Goal: Transaction & Acquisition: Book appointment/travel/reservation

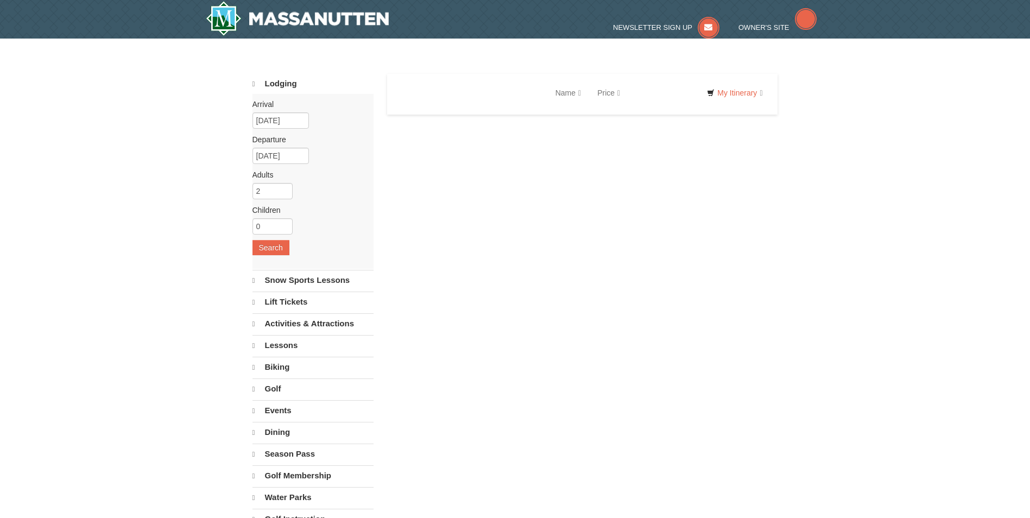
select select "9"
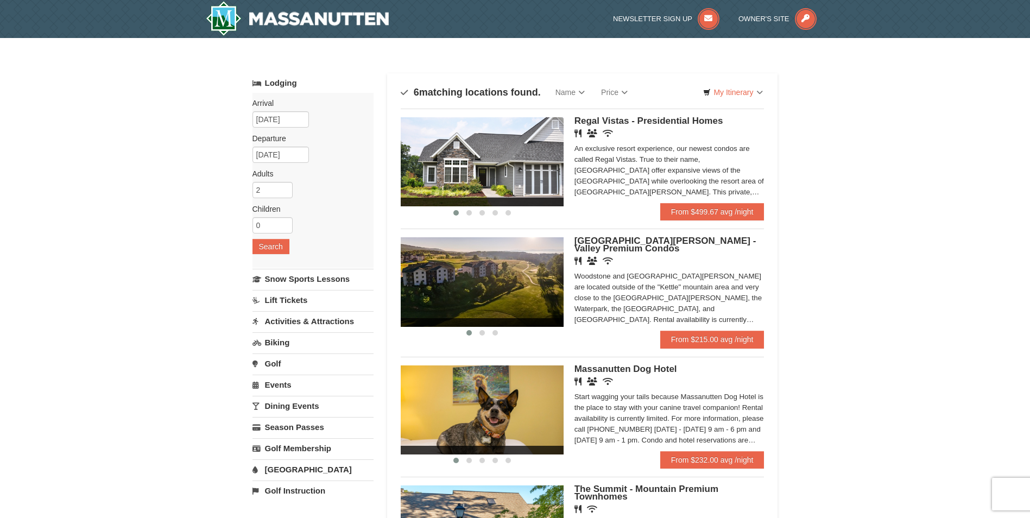
click at [494, 288] on img at bounding box center [482, 281] width 163 height 89
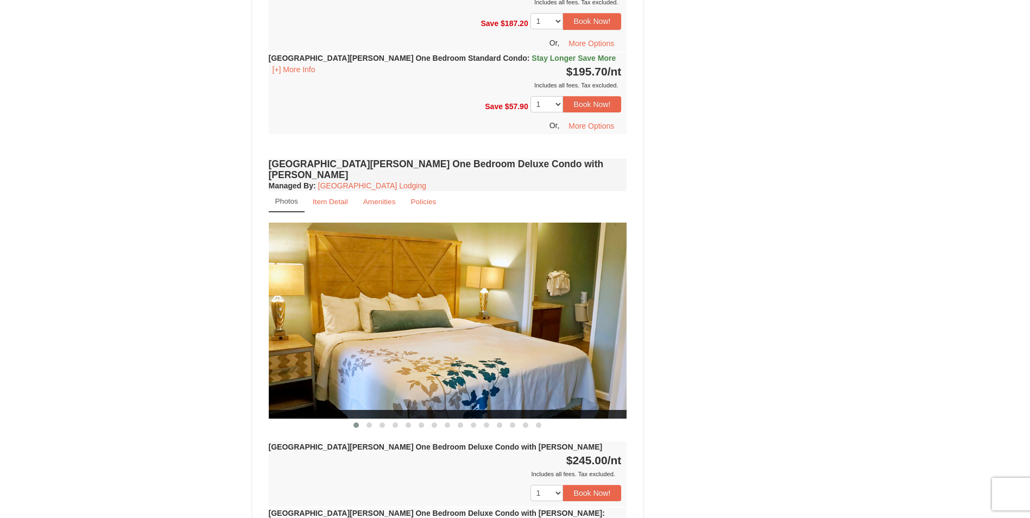
scroll to position [814, 0]
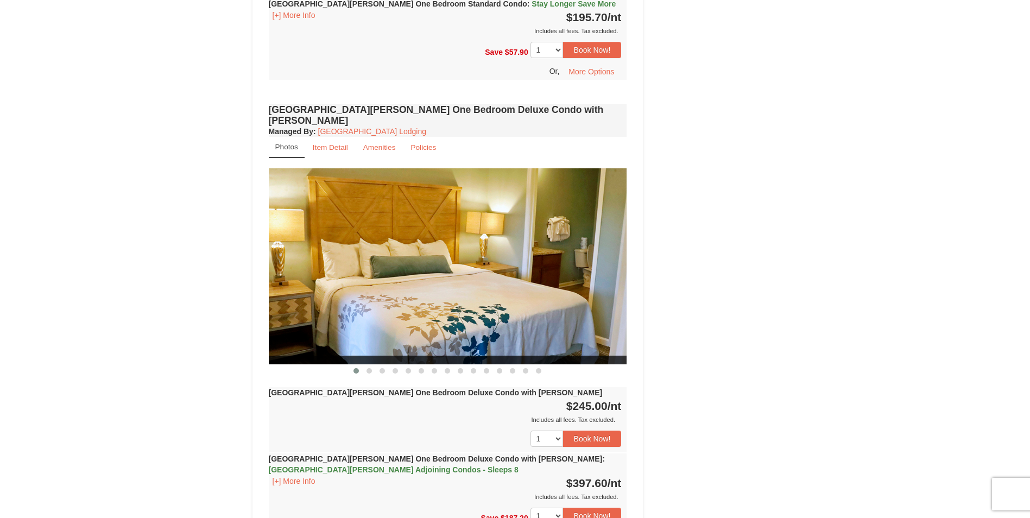
click at [615, 253] on img at bounding box center [448, 266] width 358 height 196
click at [369, 368] on span at bounding box center [368, 370] width 5 height 5
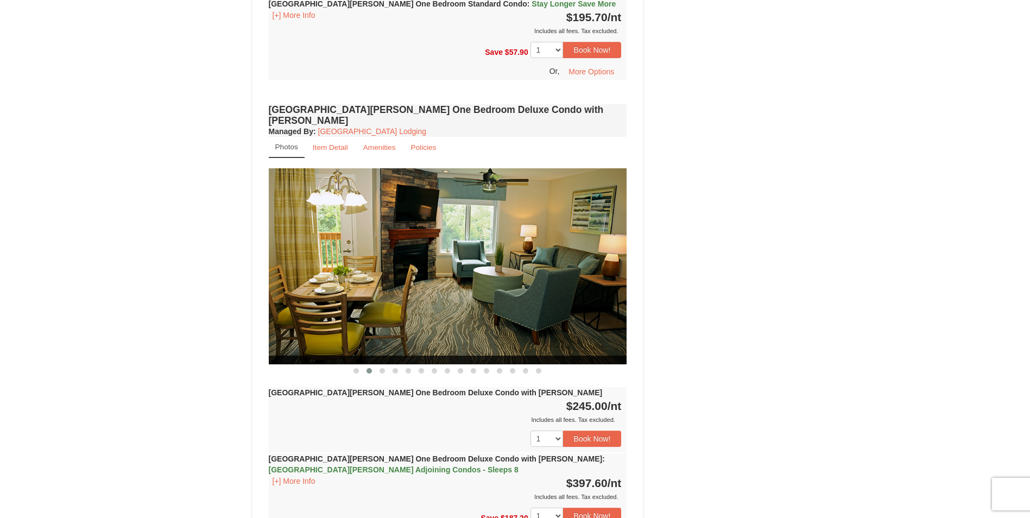
click at [369, 368] on span at bounding box center [368, 370] width 5 height 5
click at [379, 368] on span at bounding box center [381, 370] width 5 height 5
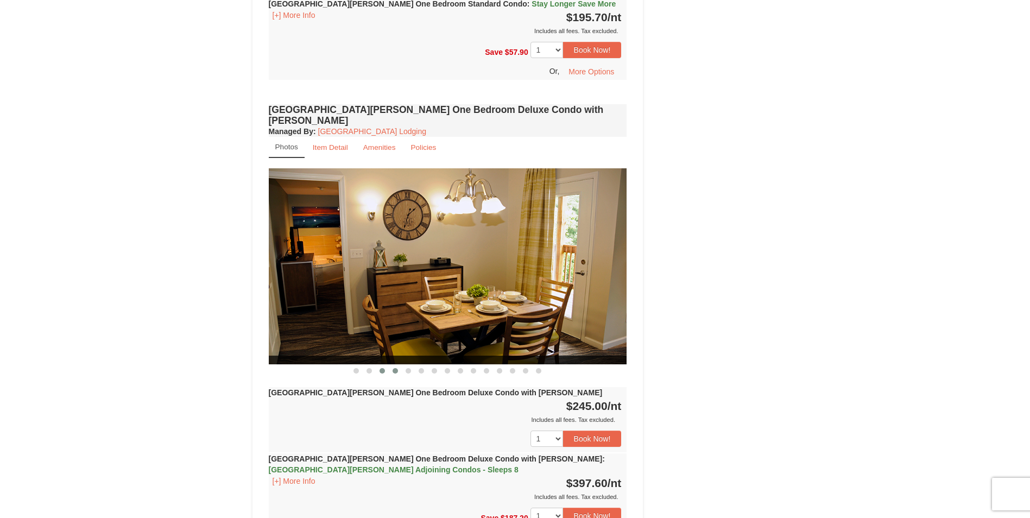
click at [394, 368] on span at bounding box center [394, 370] width 5 height 5
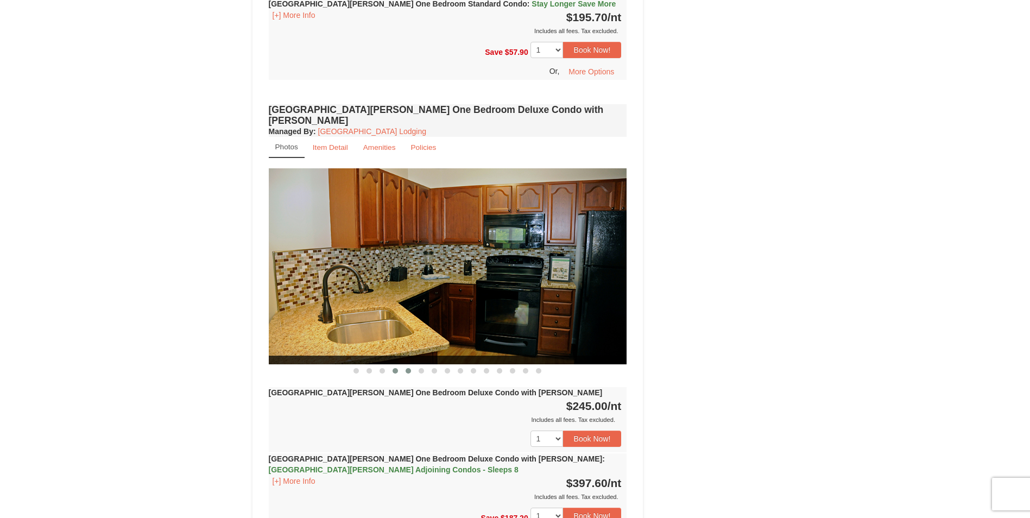
click at [408, 368] on span at bounding box center [407, 370] width 5 height 5
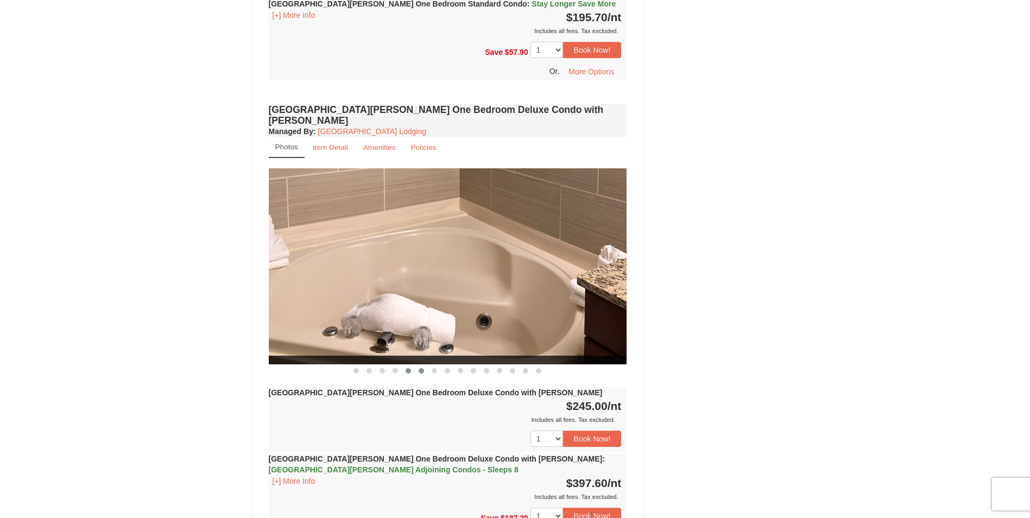
click at [421, 368] on span at bounding box center [421, 370] width 5 height 5
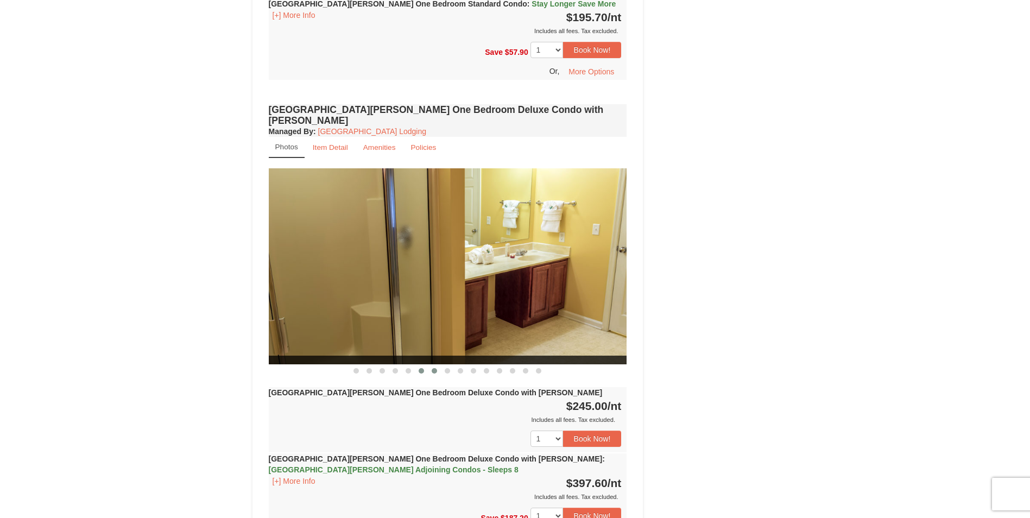
click at [433, 368] on span at bounding box center [434, 370] width 5 height 5
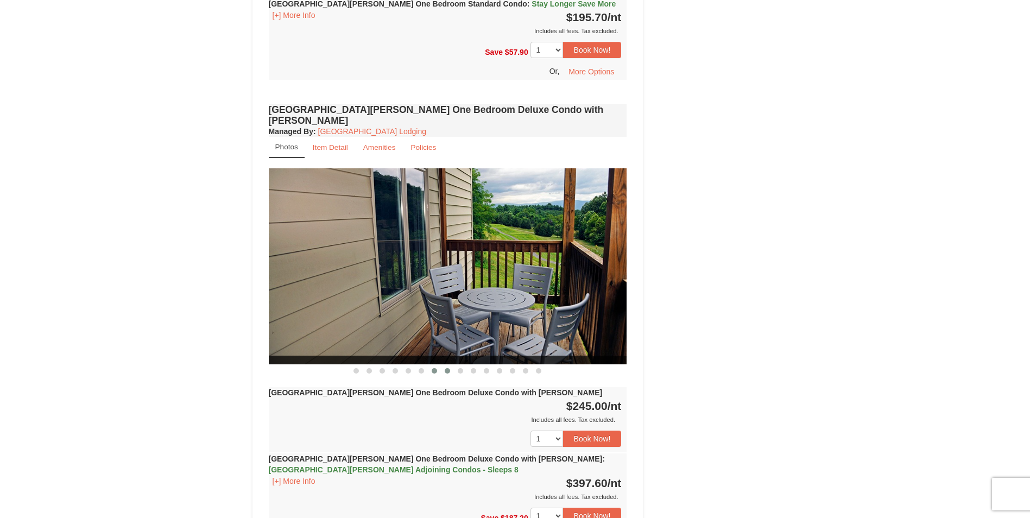
click at [446, 368] on span at bounding box center [447, 370] width 5 height 5
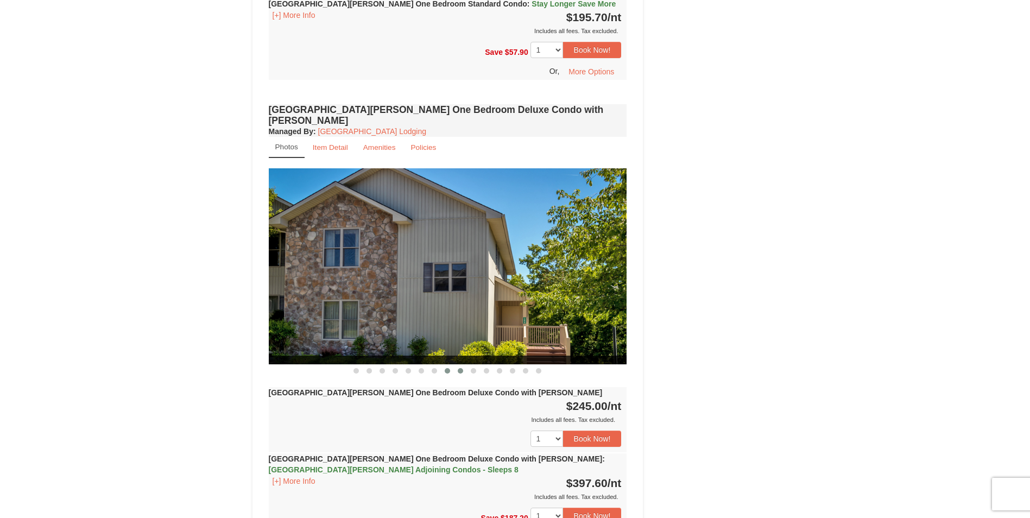
click at [461, 368] on span at bounding box center [460, 370] width 5 height 5
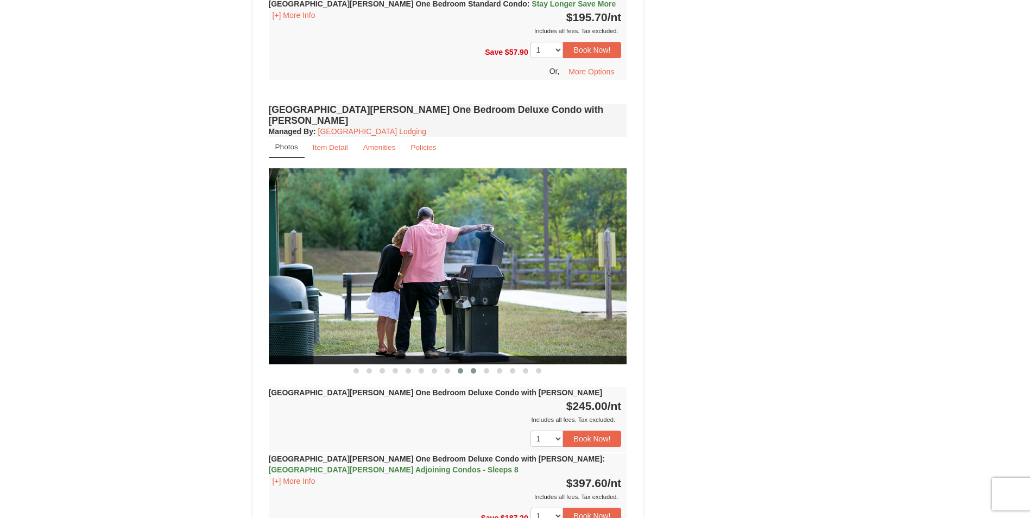
click at [473, 368] on span at bounding box center [473, 370] width 5 height 5
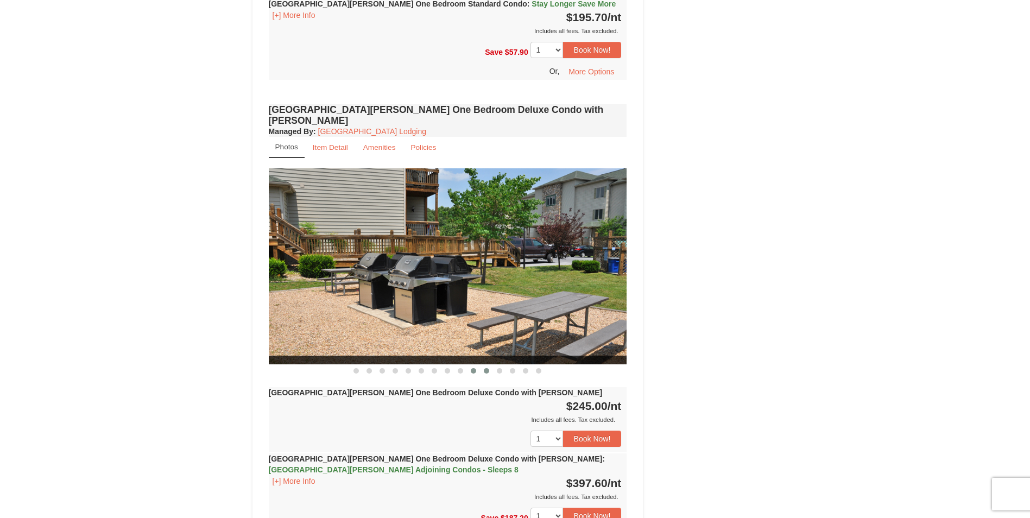
click at [486, 368] on span at bounding box center [486, 370] width 5 height 5
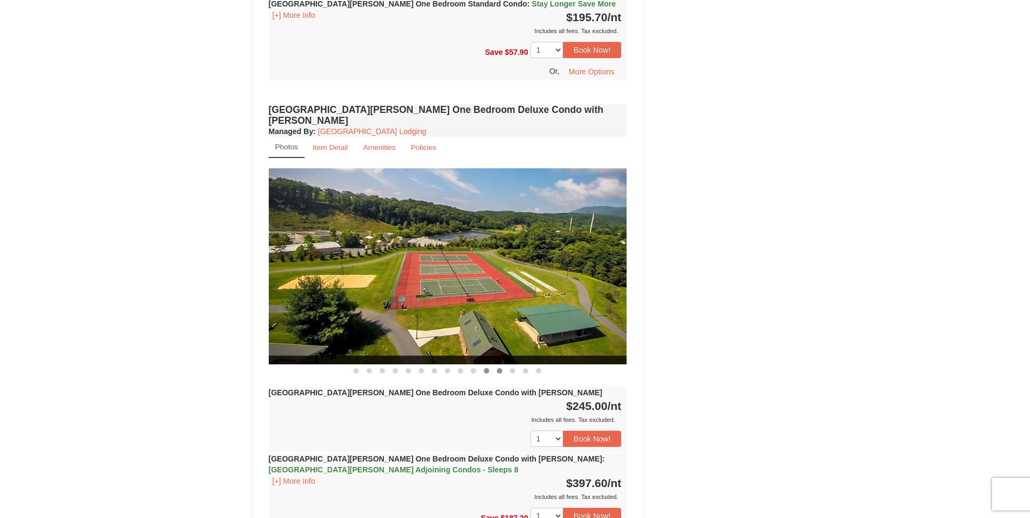
click at [500, 368] on span at bounding box center [499, 370] width 5 height 5
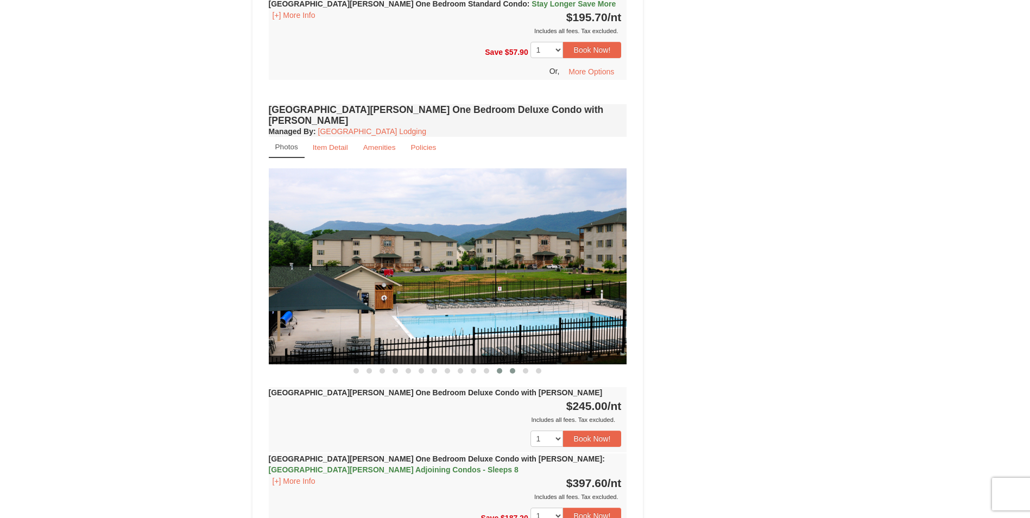
click at [512, 368] on span at bounding box center [512, 370] width 5 height 5
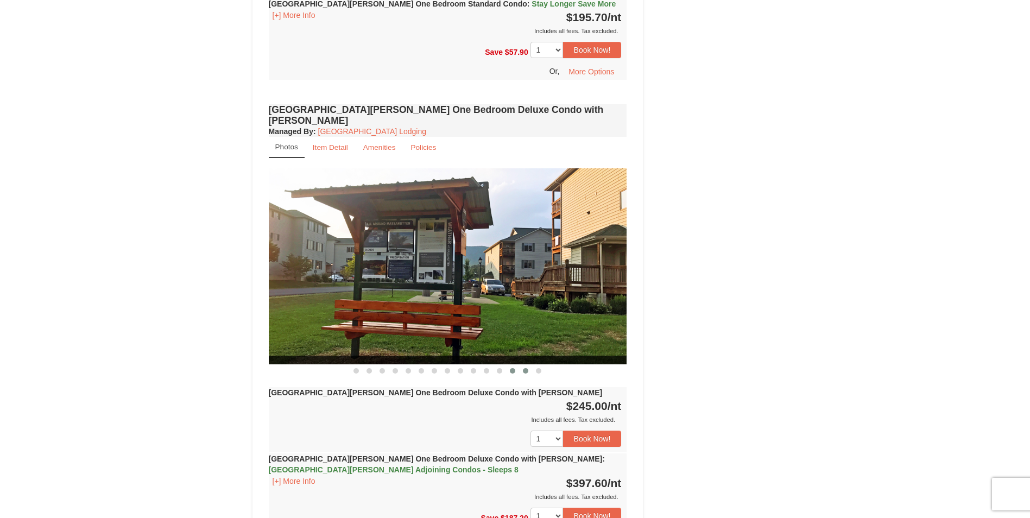
click at [524, 368] on span at bounding box center [525, 370] width 5 height 5
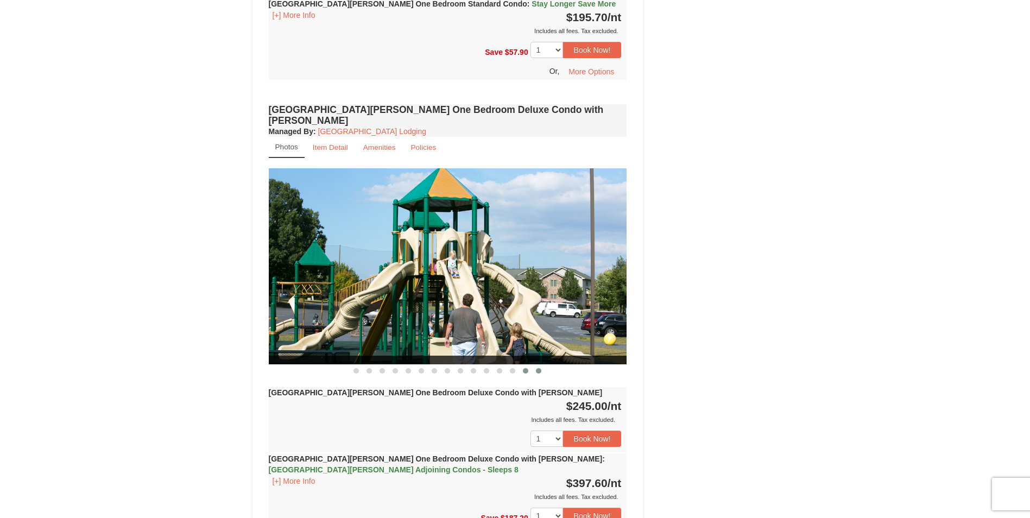
click at [538, 368] on span at bounding box center [538, 370] width 5 height 5
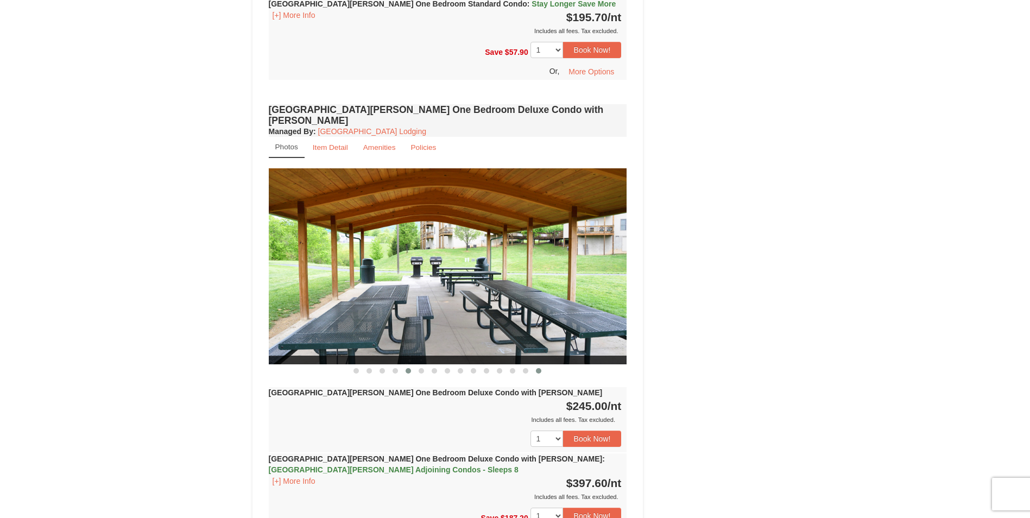
click at [409, 368] on span at bounding box center [407, 370] width 5 height 5
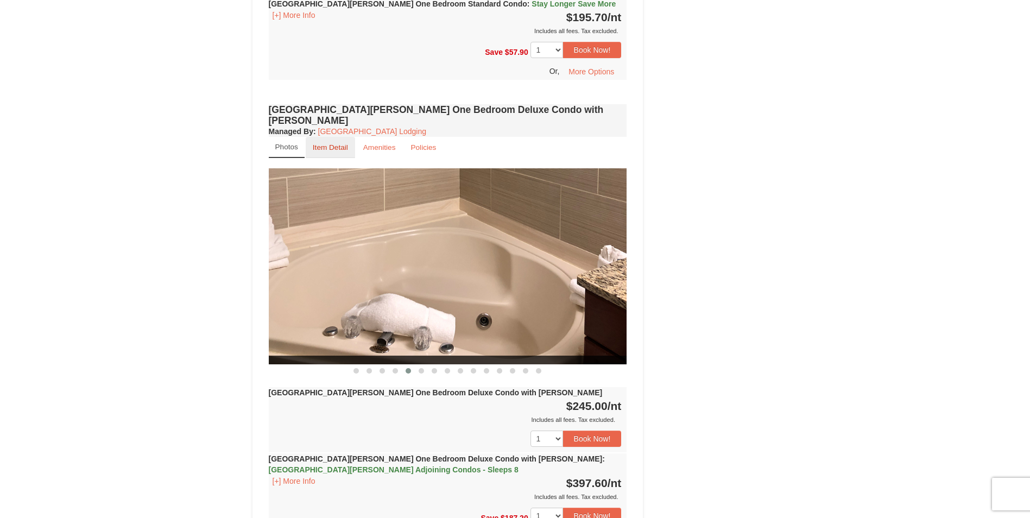
click at [328, 143] on small "Item Detail" at bounding box center [330, 147] width 35 height 8
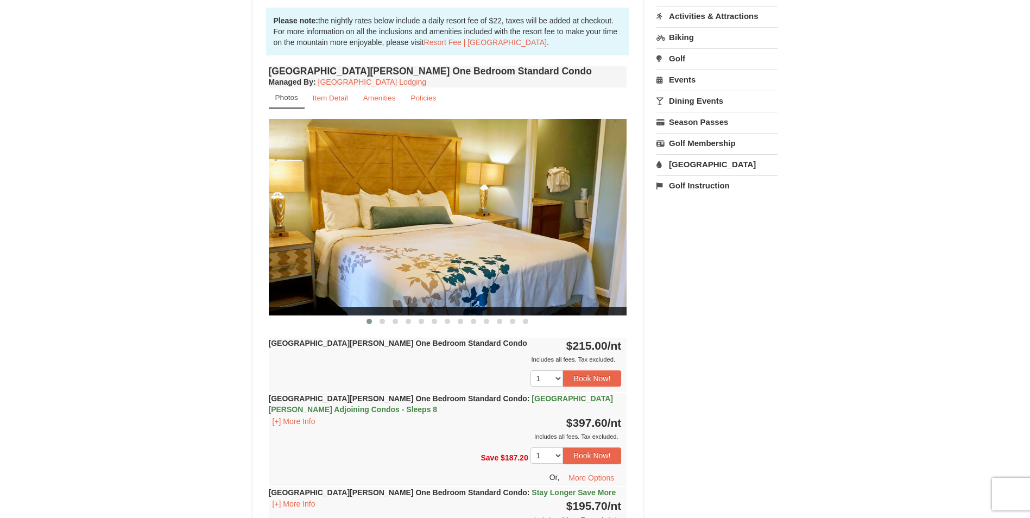
scroll to position [217, 0]
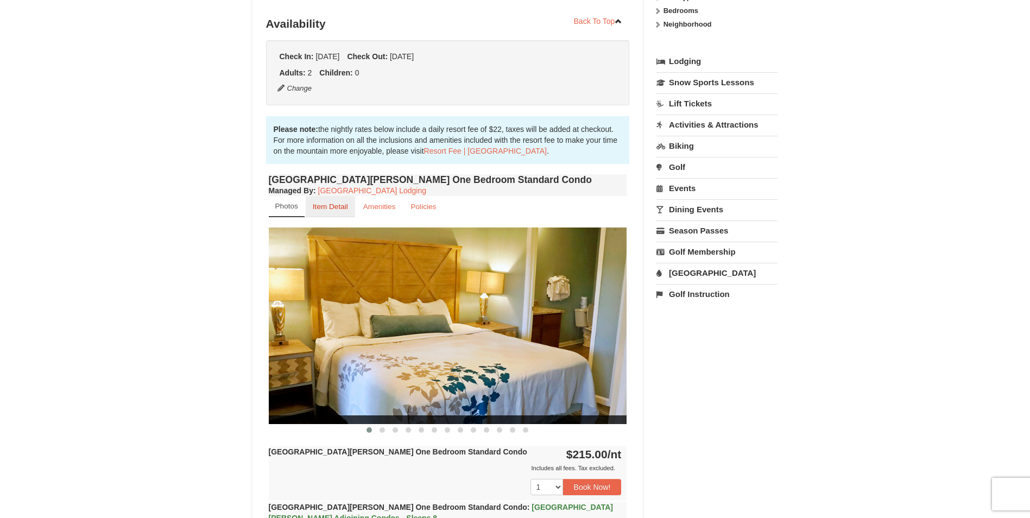
click at [329, 208] on small "Item Detail" at bounding box center [330, 206] width 35 height 8
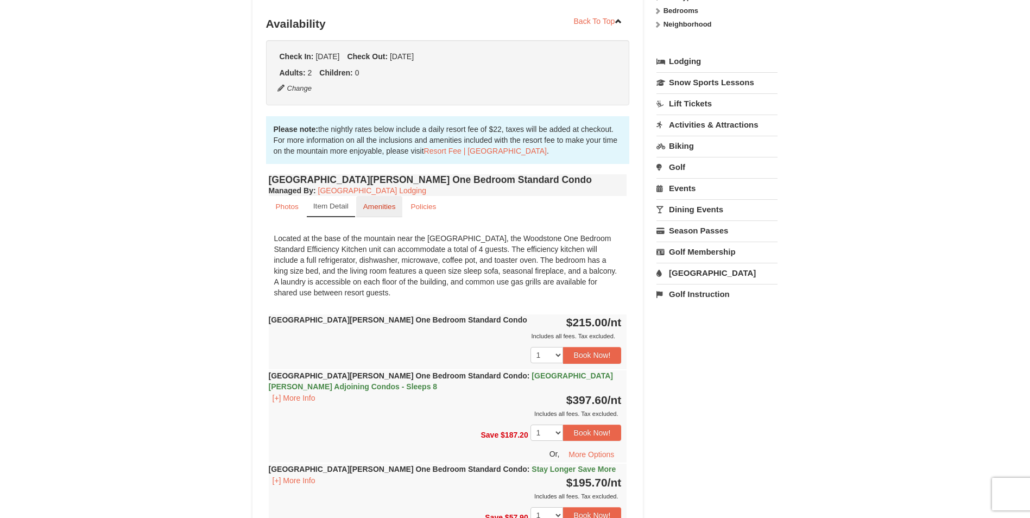
click at [379, 206] on small "Amenities" at bounding box center [379, 206] width 33 height 8
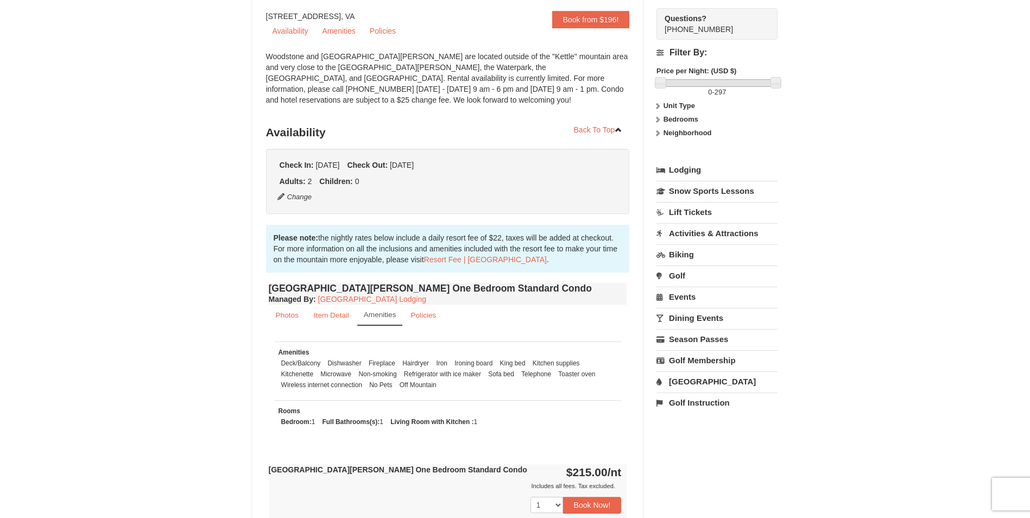
scroll to position [163, 0]
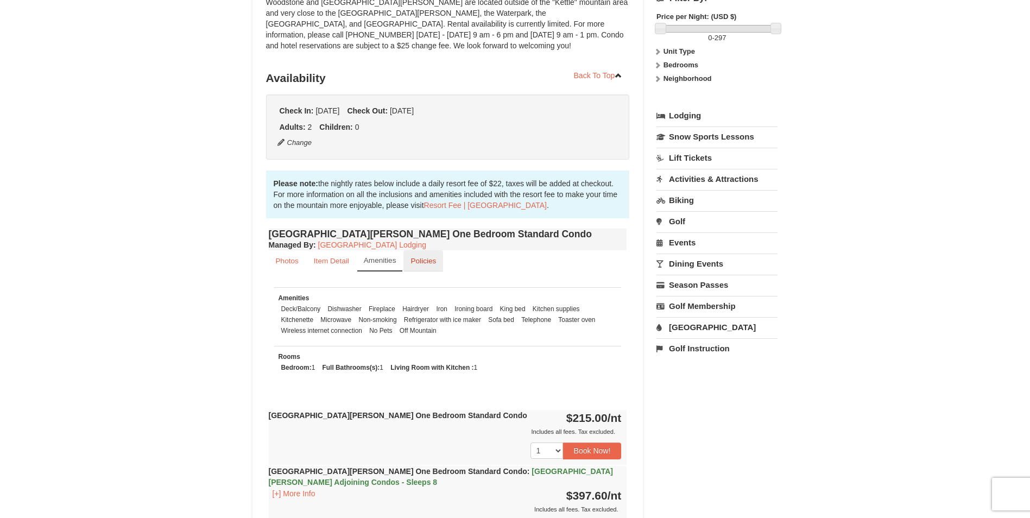
click at [422, 263] on small "Policies" at bounding box center [423, 261] width 26 height 8
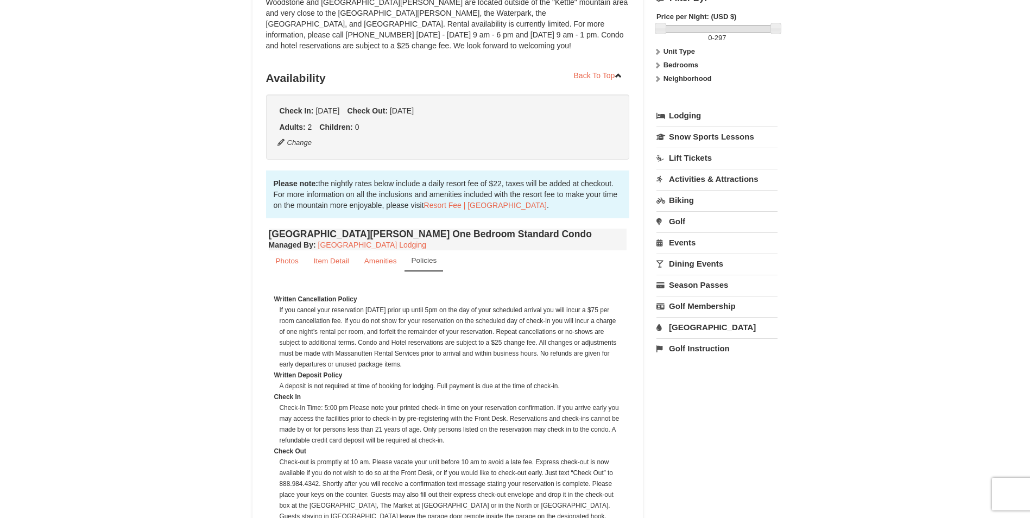
scroll to position [0, 0]
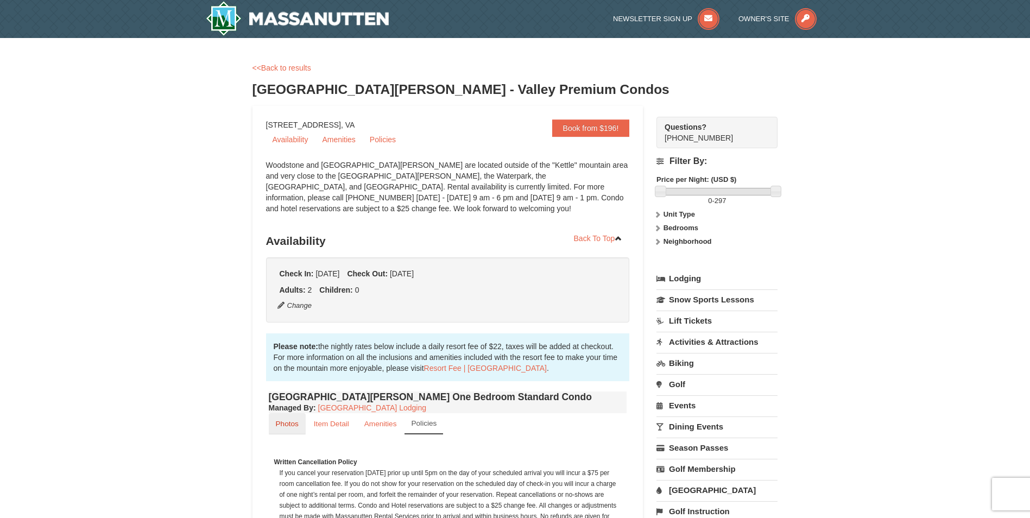
click at [290, 424] on small "Photos" at bounding box center [287, 424] width 23 height 8
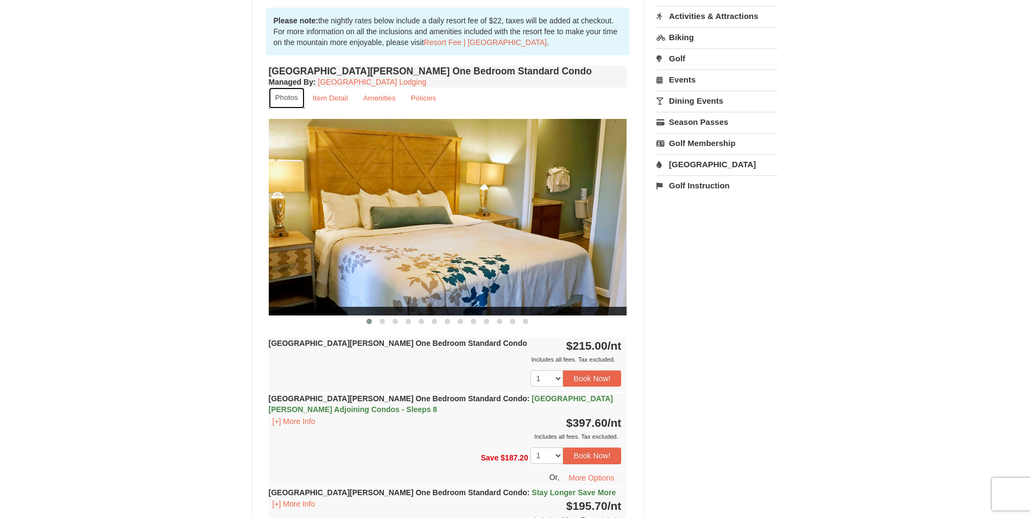
scroll to position [380, 0]
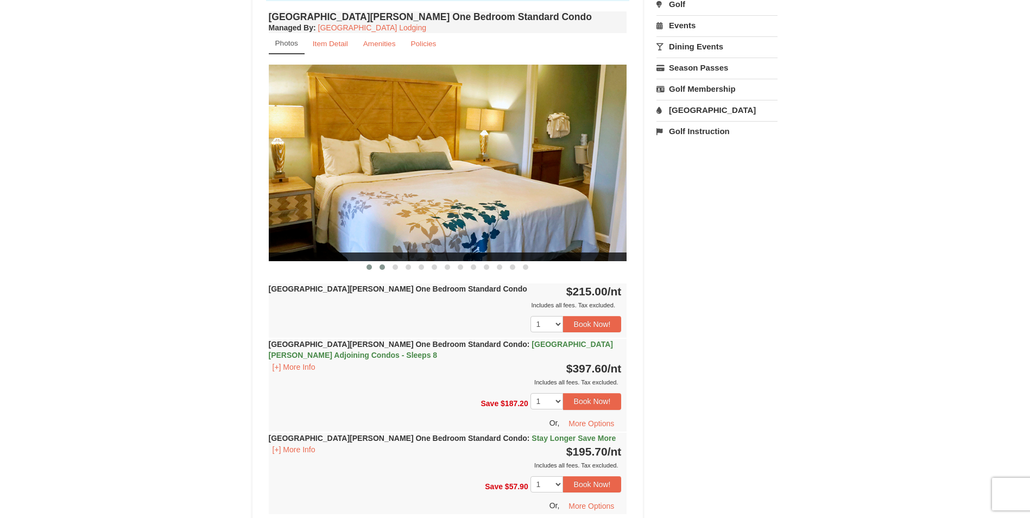
click at [382, 269] on span at bounding box center [381, 266] width 5 height 5
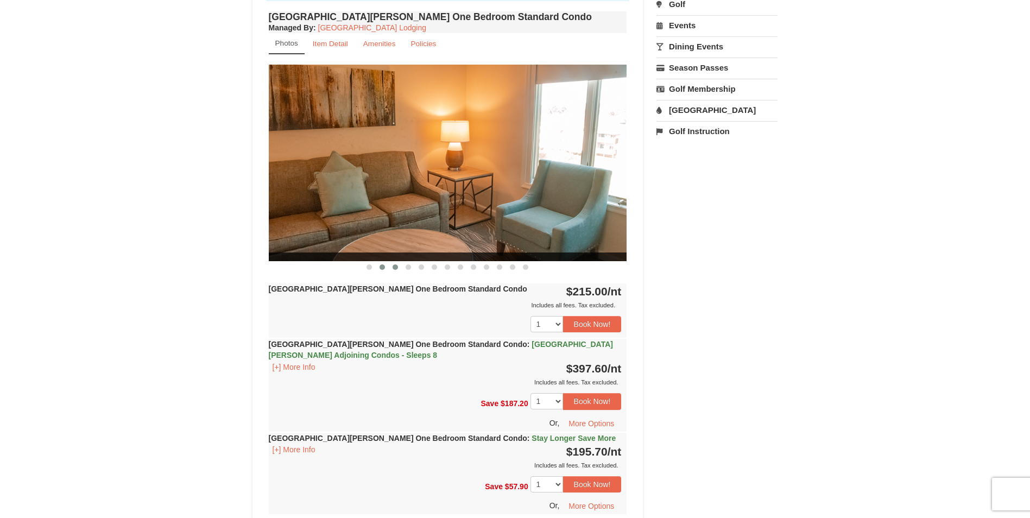
click at [394, 268] on span at bounding box center [394, 266] width 5 height 5
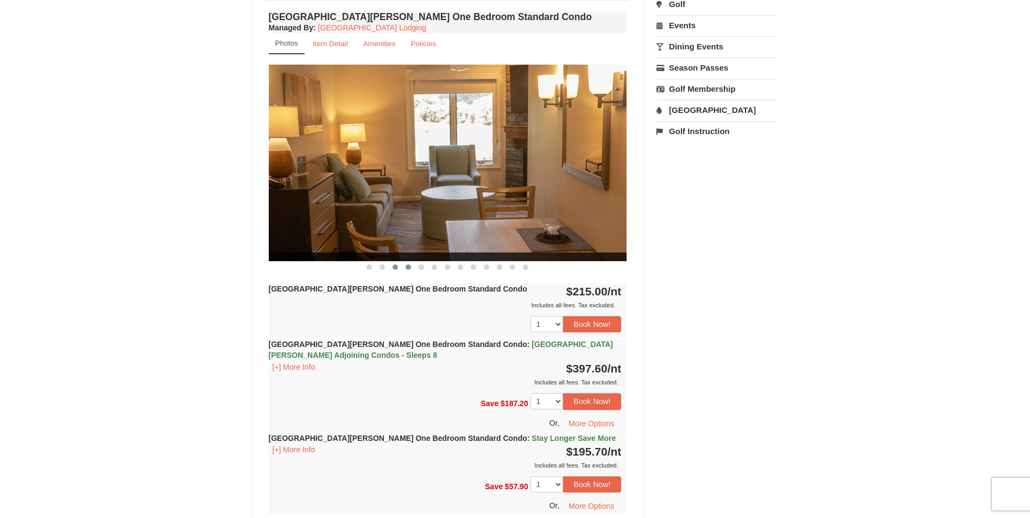
click at [408, 268] on span at bounding box center [407, 266] width 5 height 5
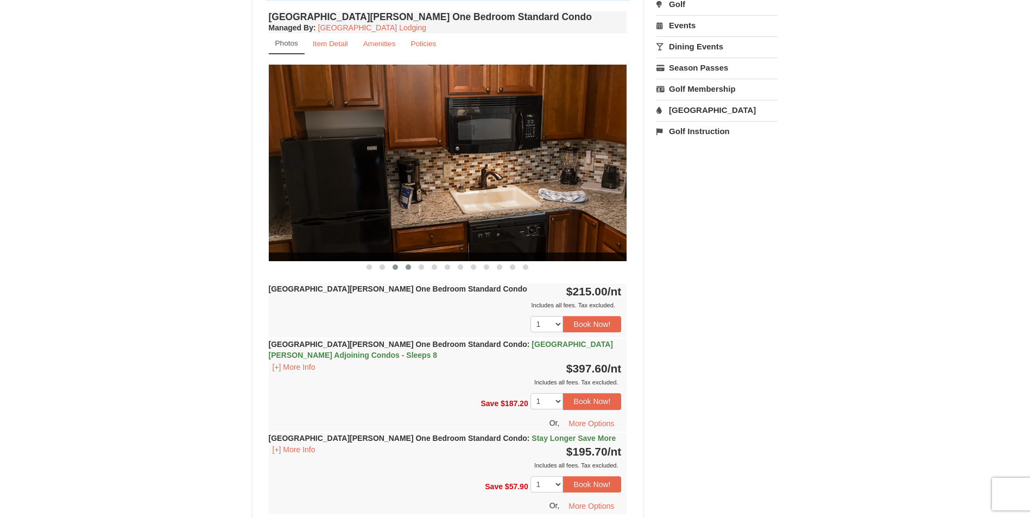
click at [395, 268] on span at bounding box center [394, 266] width 5 height 5
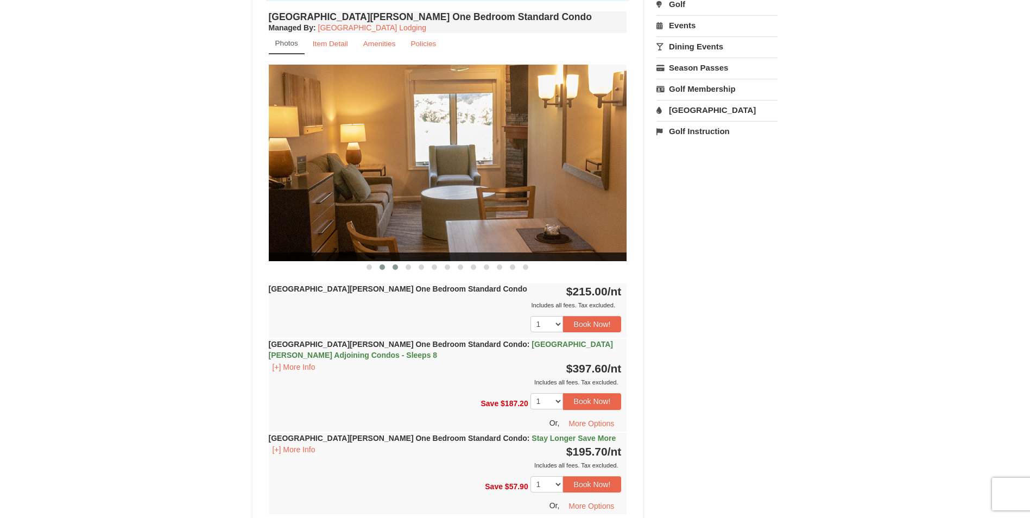
click at [382, 269] on span at bounding box center [381, 266] width 5 height 5
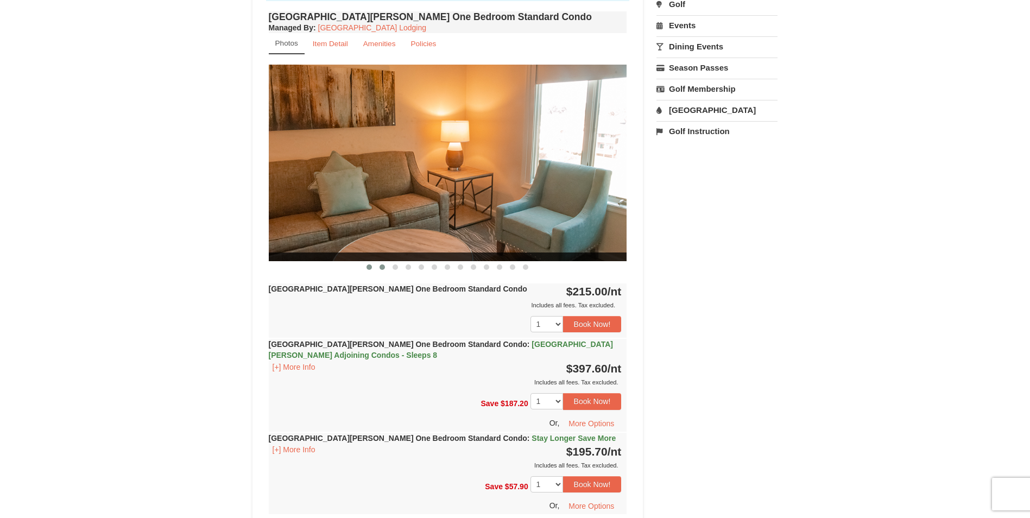
click at [369, 268] on span at bounding box center [368, 266] width 5 height 5
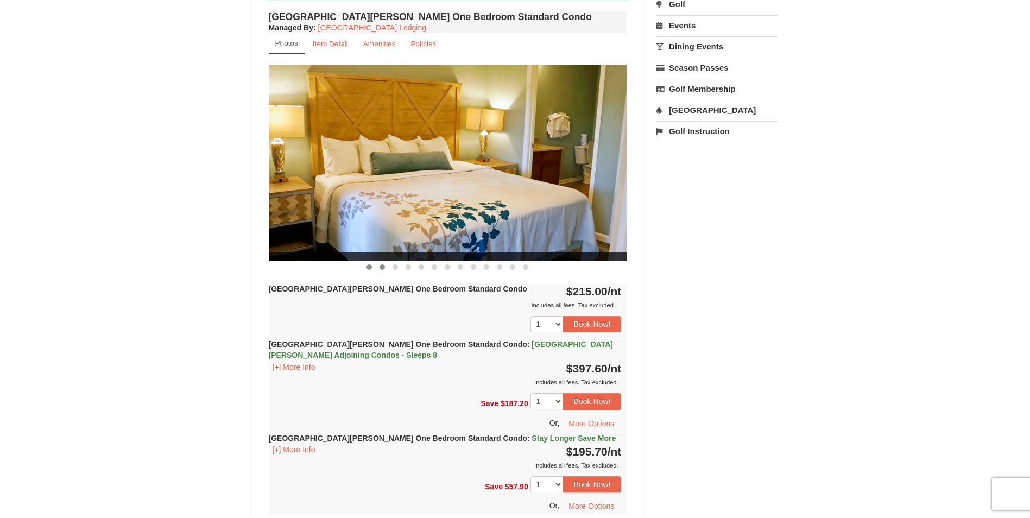
click at [380, 266] on span at bounding box center [381, 266] width 5 height 5
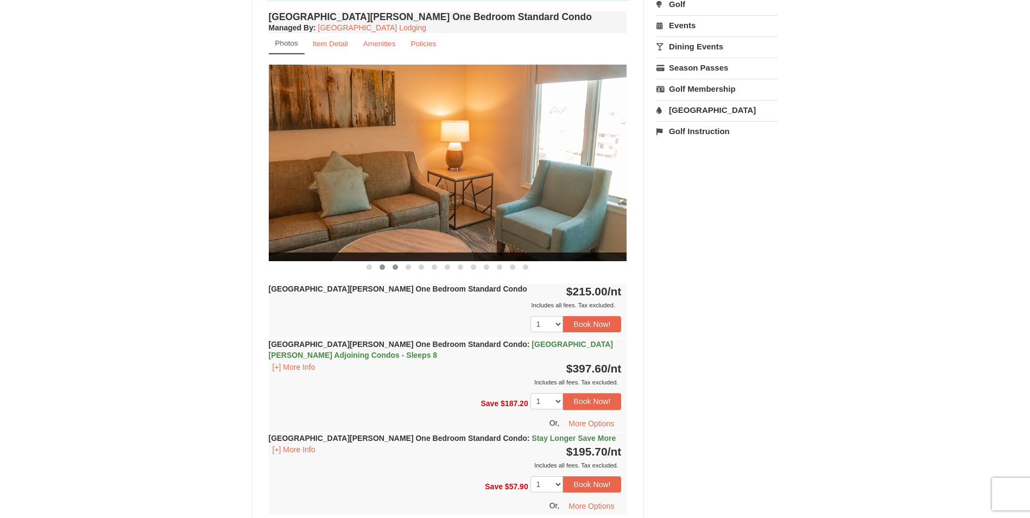
click at [393, 267] on span at bounding box center [394, 266] width 5 height 5
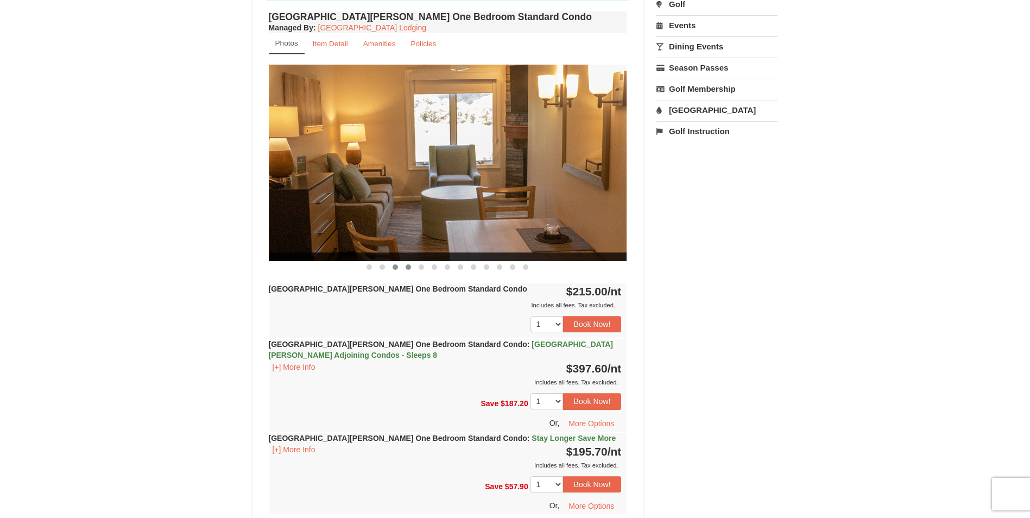
click at [408, 268] on span at bounding box center [407, 266] width 5 height 5
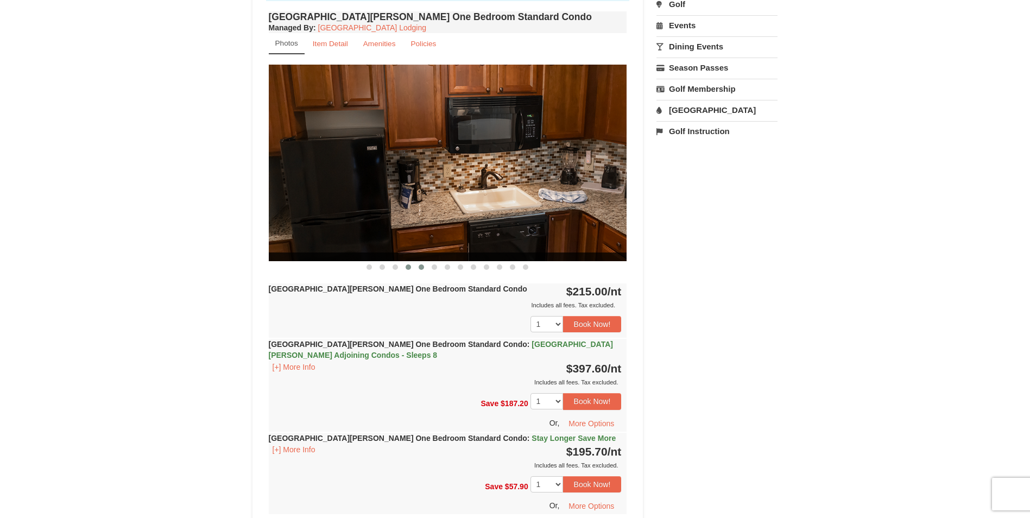
click at [419, 267] on span at bounding box center [421, 266] width 5 height 5
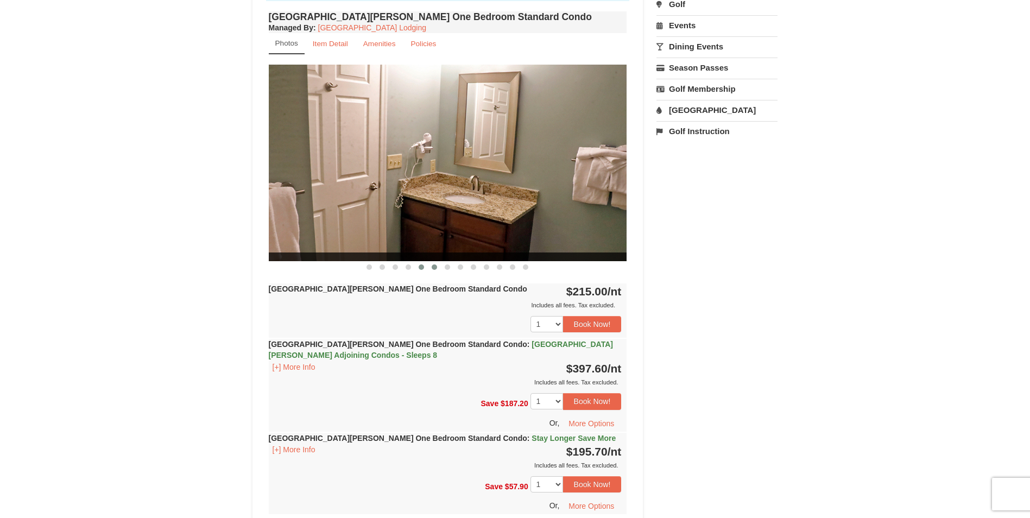
click at [434, 267] on span at bounding box center [434, 266] width 5 height 5
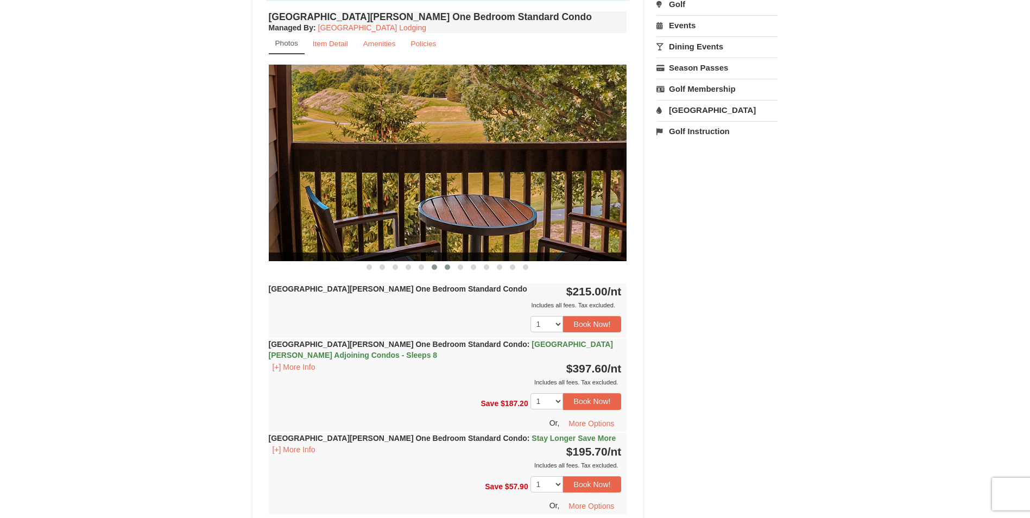
click at [446, 268] on span at bounding box center [447, 266] width 5 height 5
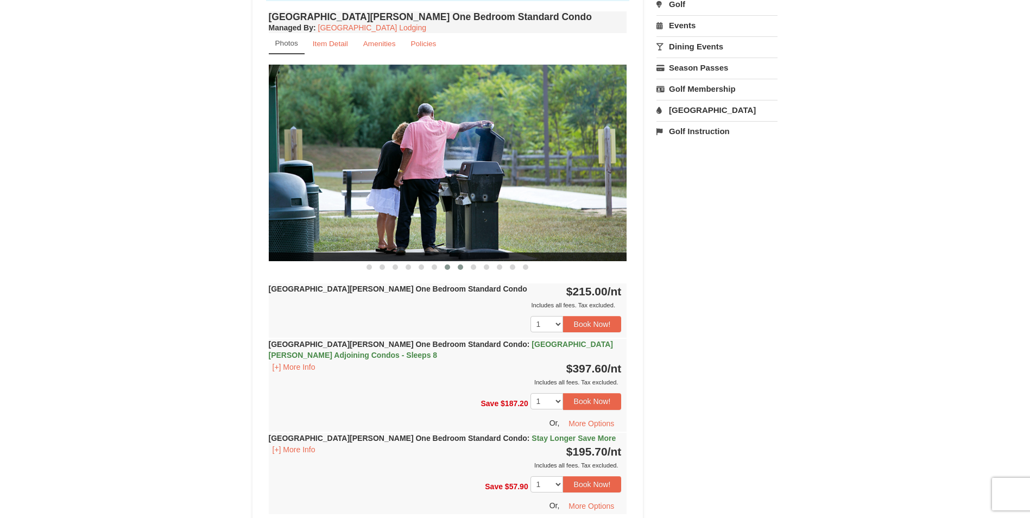
click at [461, 267] on span at bounding box center [460, 266] width 5 height 5
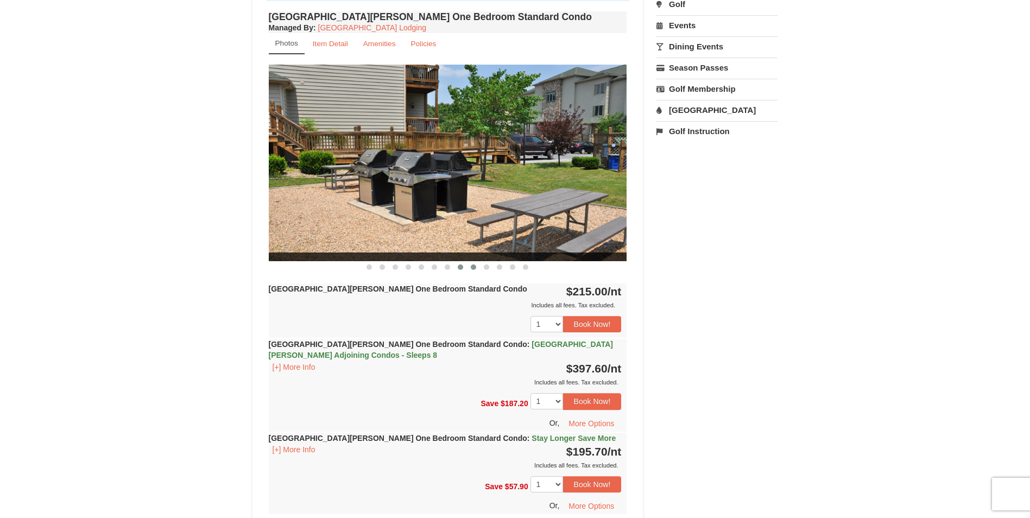
click at [472, 267] on span at bounding box center [473, 266] width 5 height 5
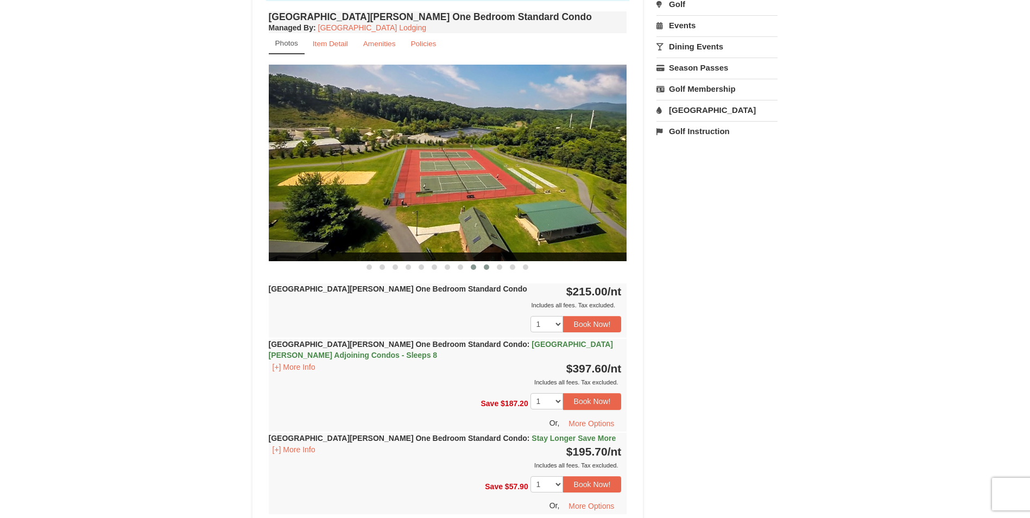
click at [488, 268] on span at bounding box center [486, 266] width 5 height 5
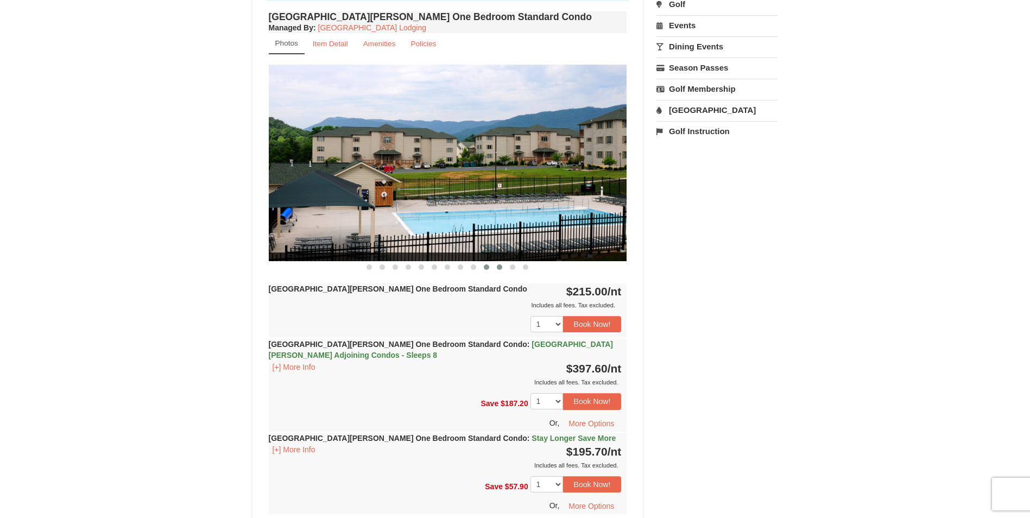
click at [500, 268] on span at bounding box center [499, 266] width 5 height 5
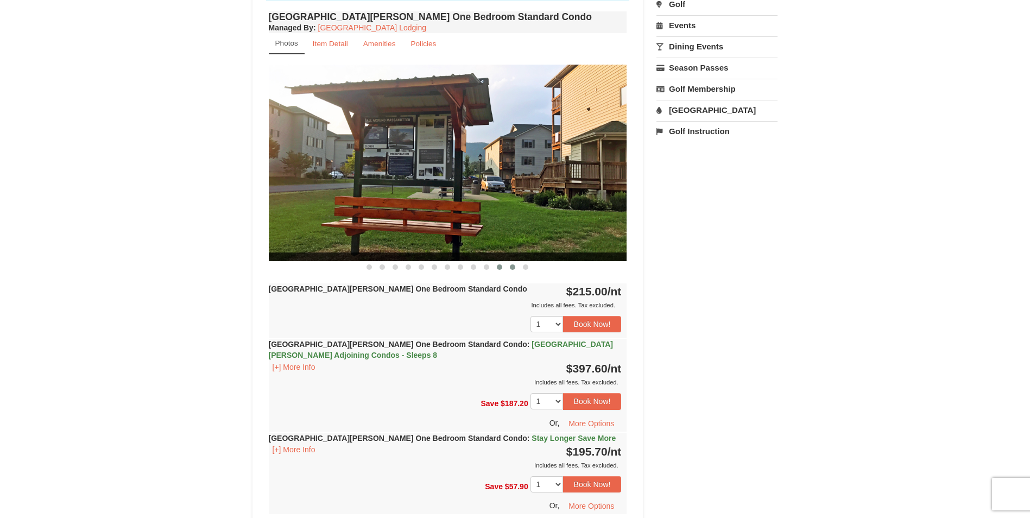
click at [512, 266] on span at bounding box center [512, 266] width 5 height 5
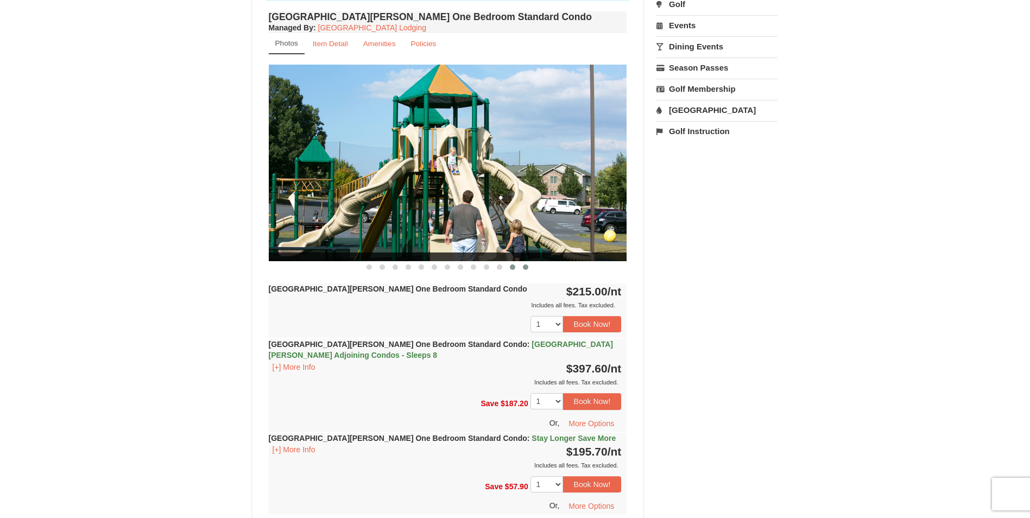
click at [523, 268] on span at bounding box center [525, 266] width 5 height 5
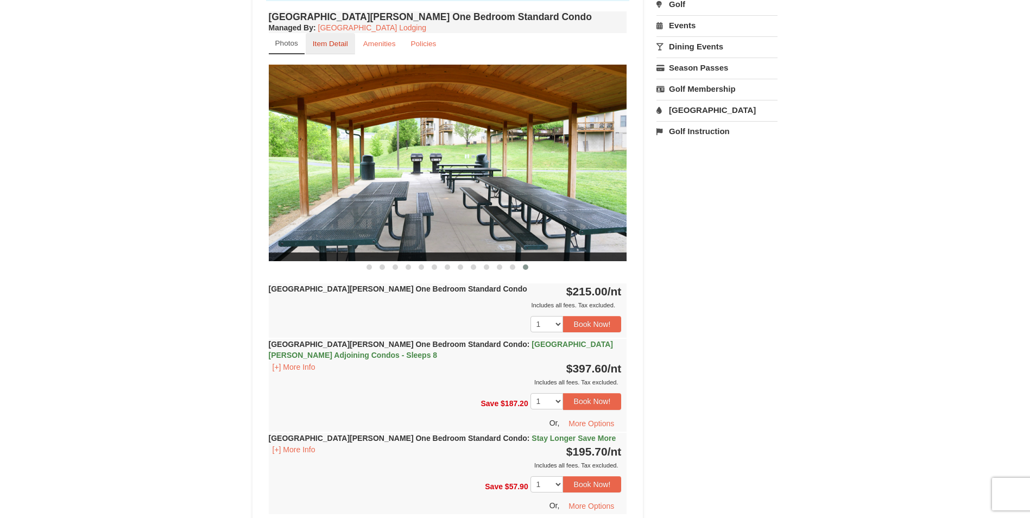
click at [330, 43] on small "Item Detail" at bounding box center [330, 44] width 35 height 8
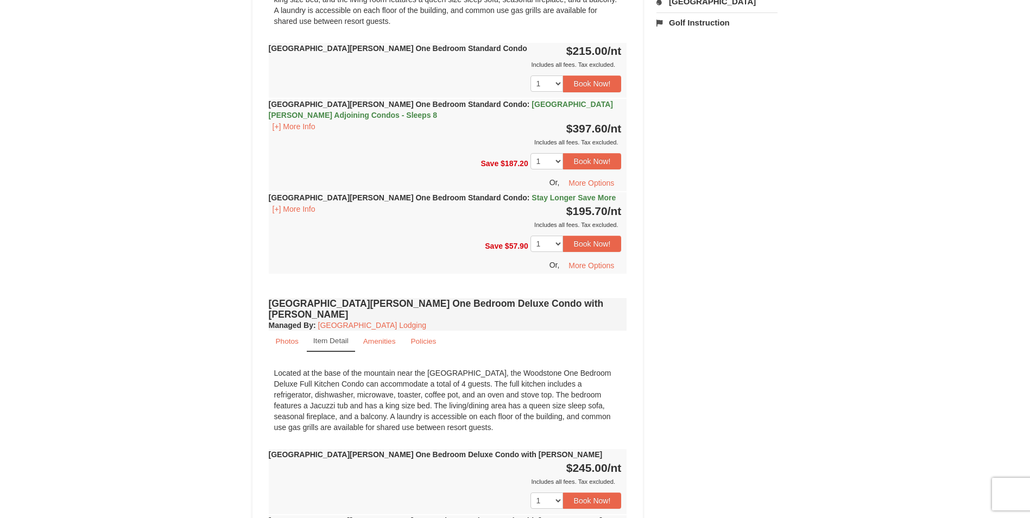
scroll to position [543, 0]
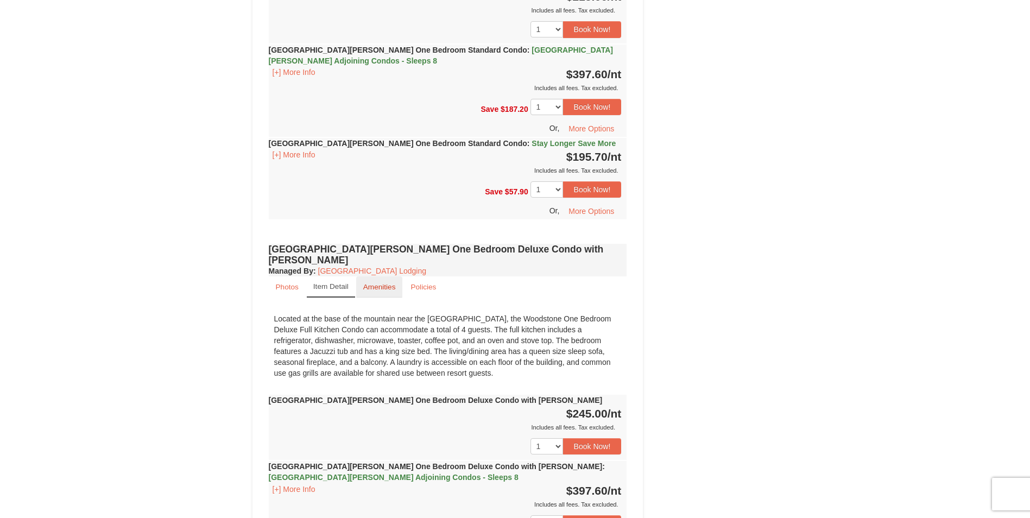
click at [373, 283] on small "Amenities" at bounding box center [379, 287] width 33 height 8
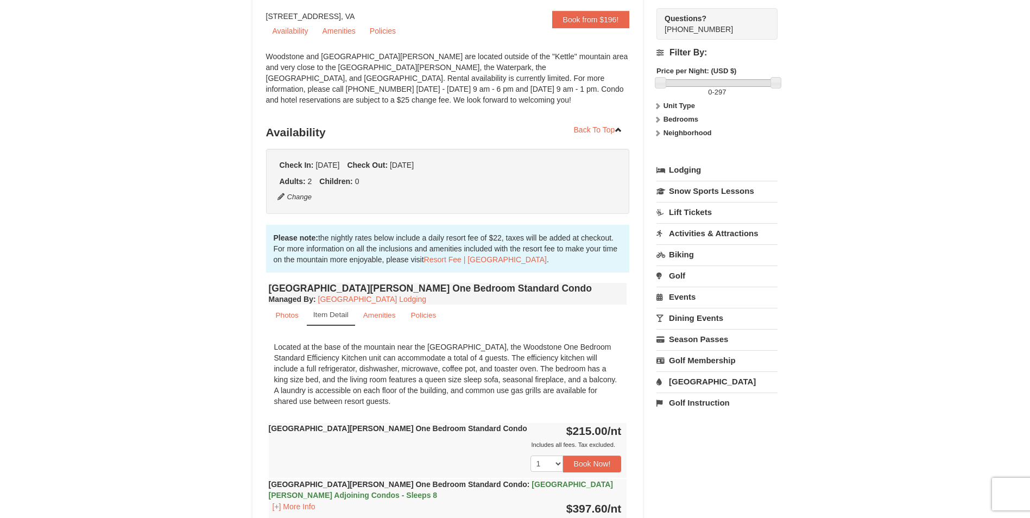
scroll to position [0, 0]
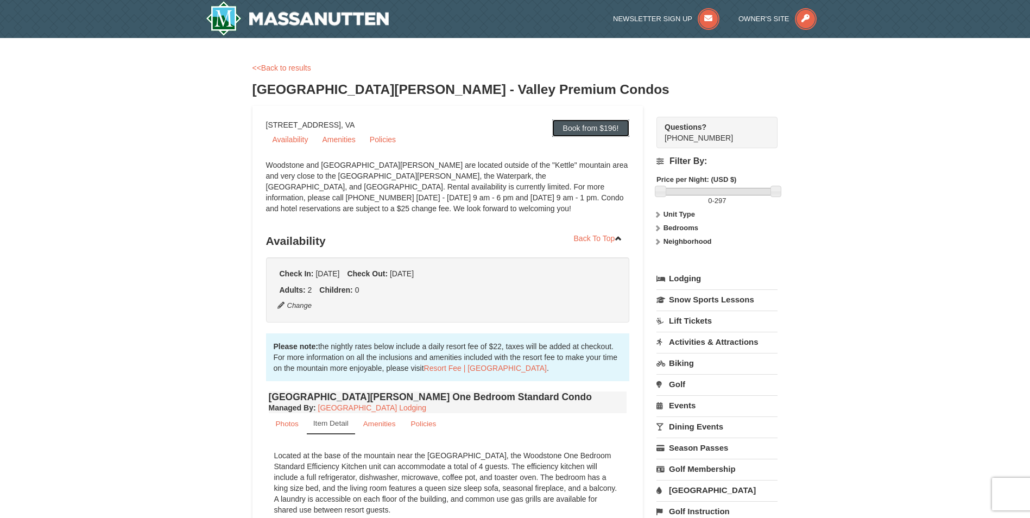
click at [578, 125] on link "Book from $196!" at bounding box center [591, 127] width 78 height 17
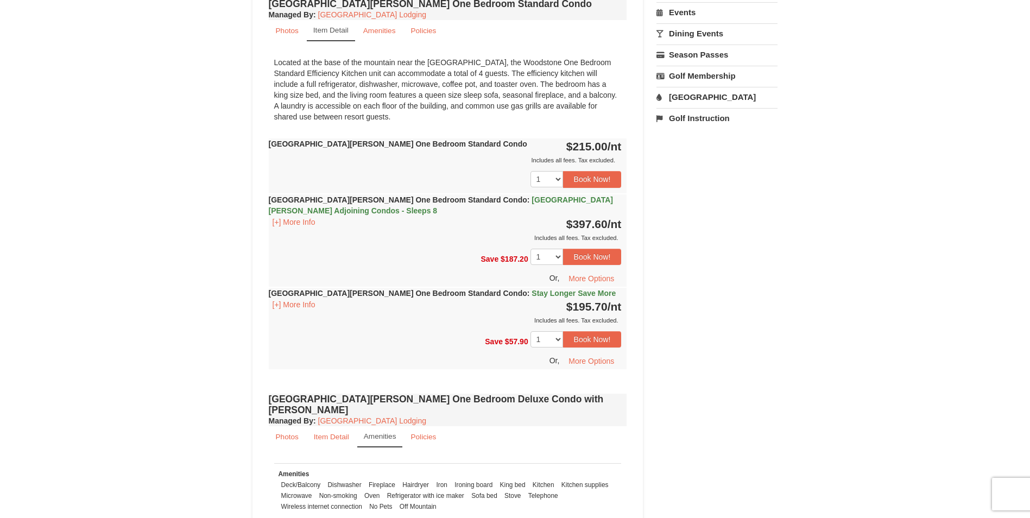
scroll to position [447, 0]
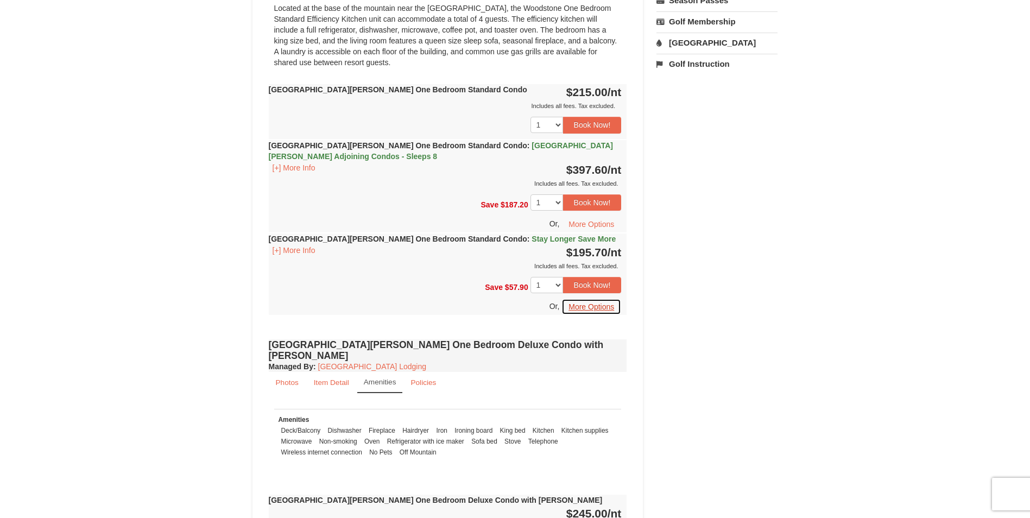
click at [585, 307] on button "More Options" at bounding box center [591, 307] width 60 height 16
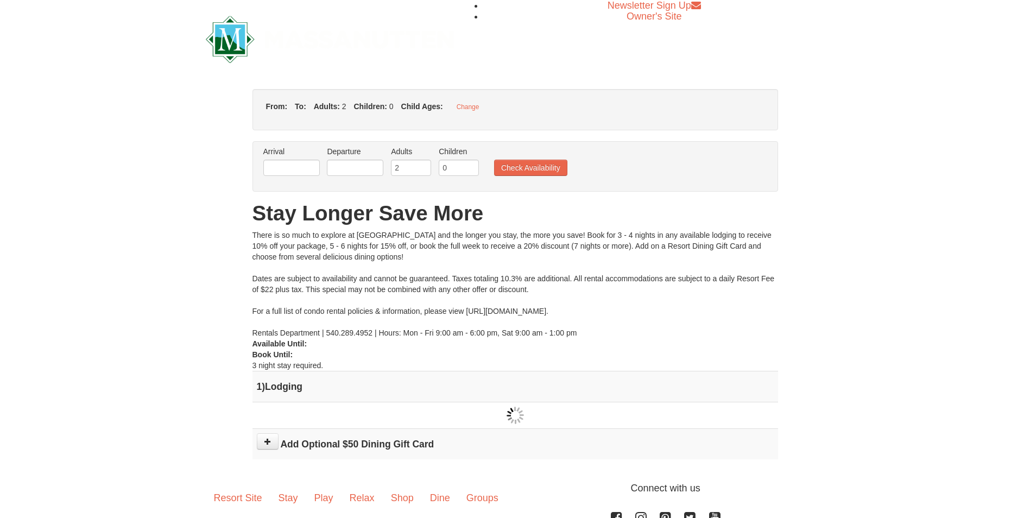
type input "[DATE]"
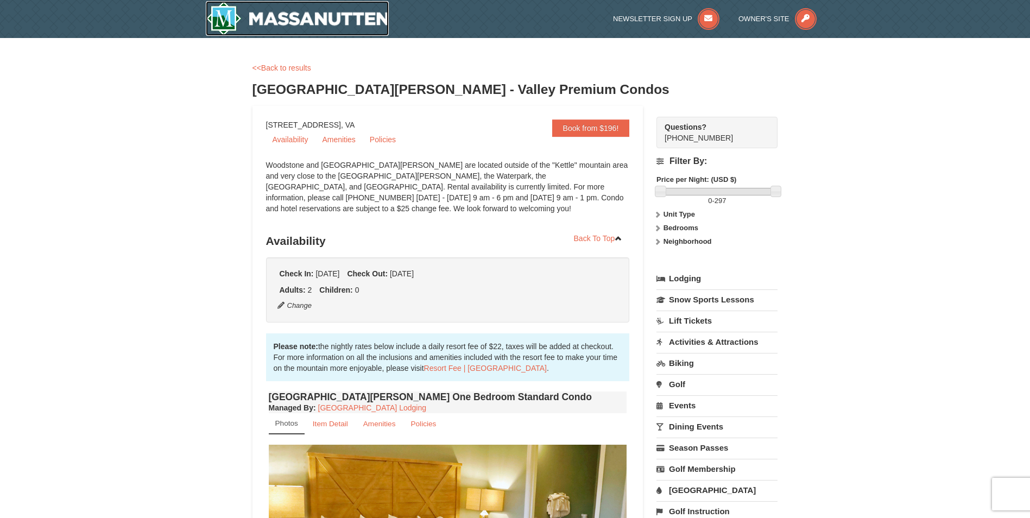
click at [295, 19] on img at bounding box center [297, 18] width 183 height 35
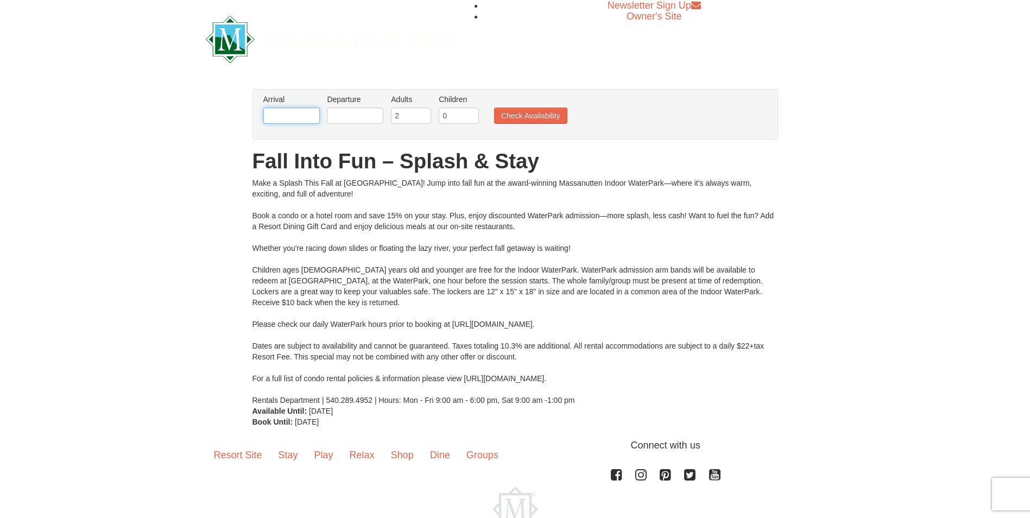
click at [286, 117] on input "text" at bounding box center [291, 115] width 56 height 16
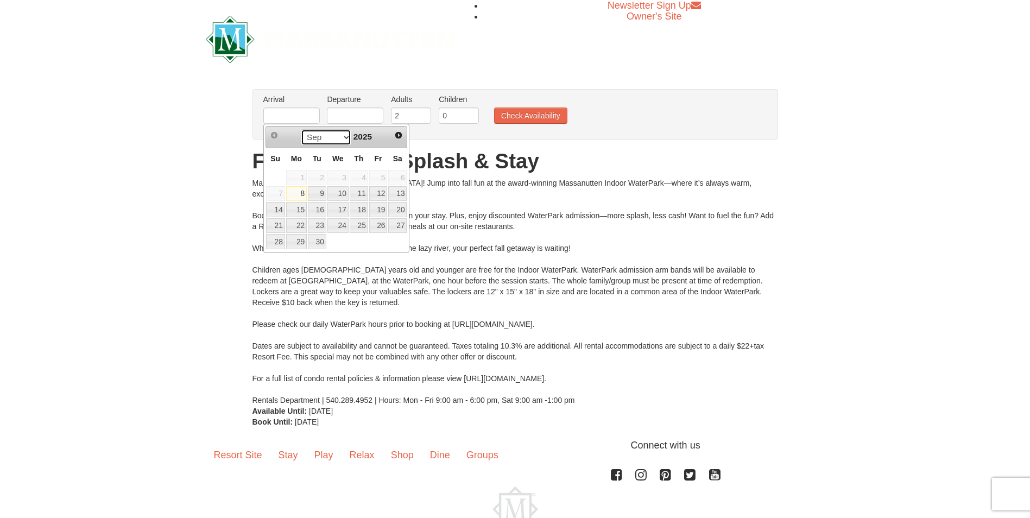
click at [345, 138] on select "Sep Oct Nov Dec" at bounding box center [326, 137] width 50 height 16
click at [378, 210] on link "17" at bounding box center [378, 209] width 18 height 15
type input "[DATE]"
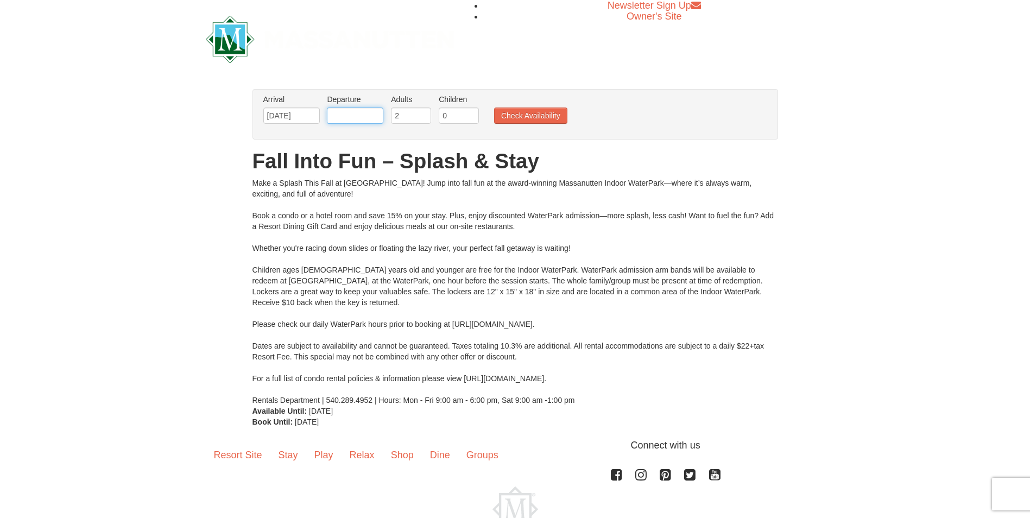
click at [360, 114] on input "text" at bounding box center [355, 115] width 56 height 16
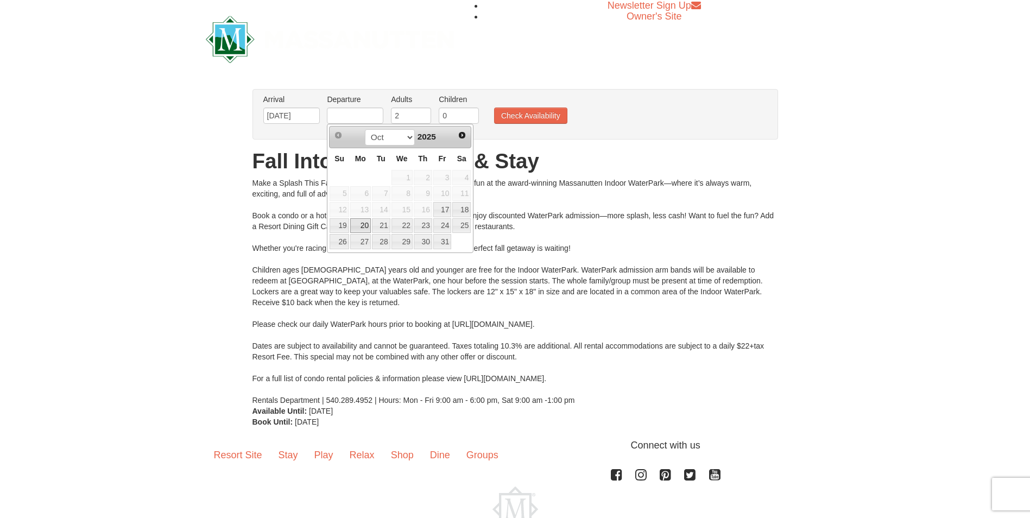
click at [361, 225] on link "20" at bounding box center [360, 225] width 21 height 15
type input "[DATE]"
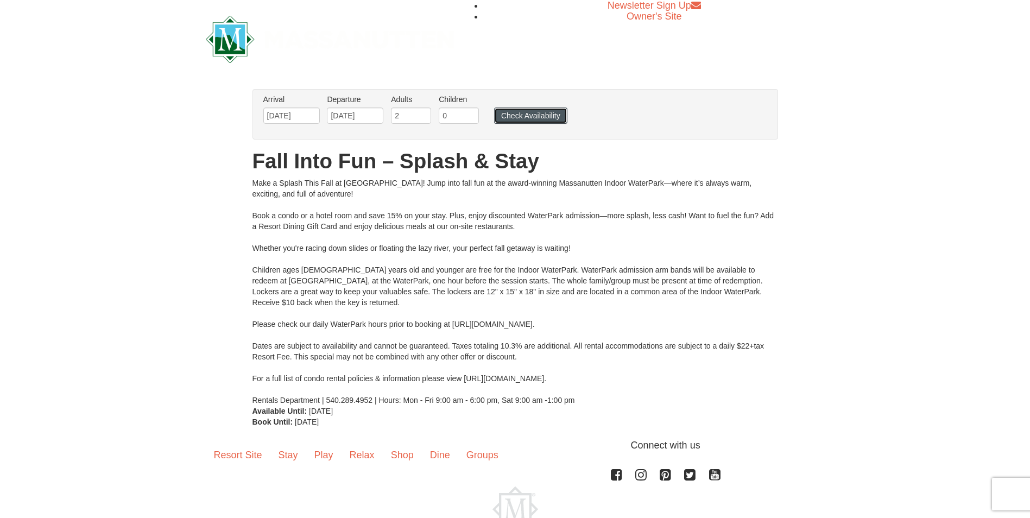
click at [526, 112] on button "Check Availability" at bounding box center [530, 115] width 73 height 16
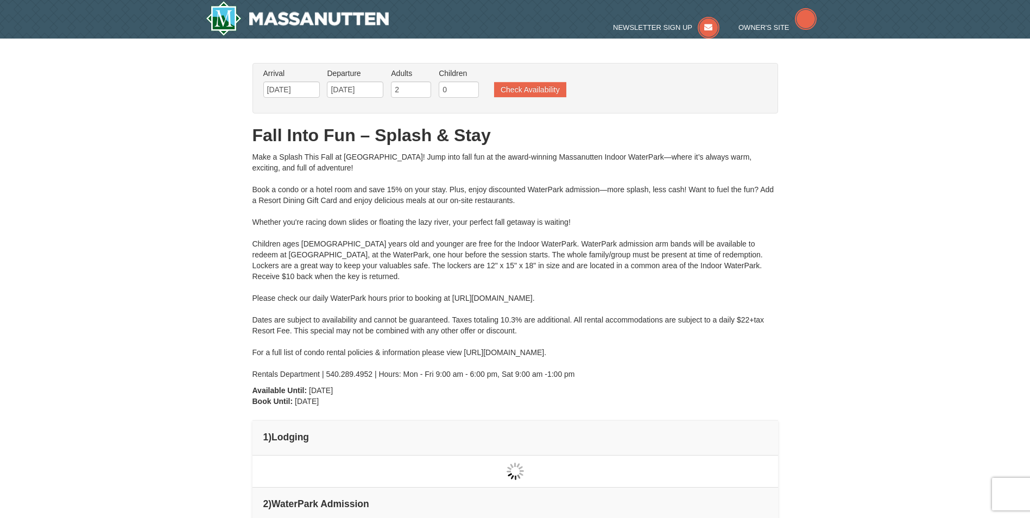
type input "[DATE]"
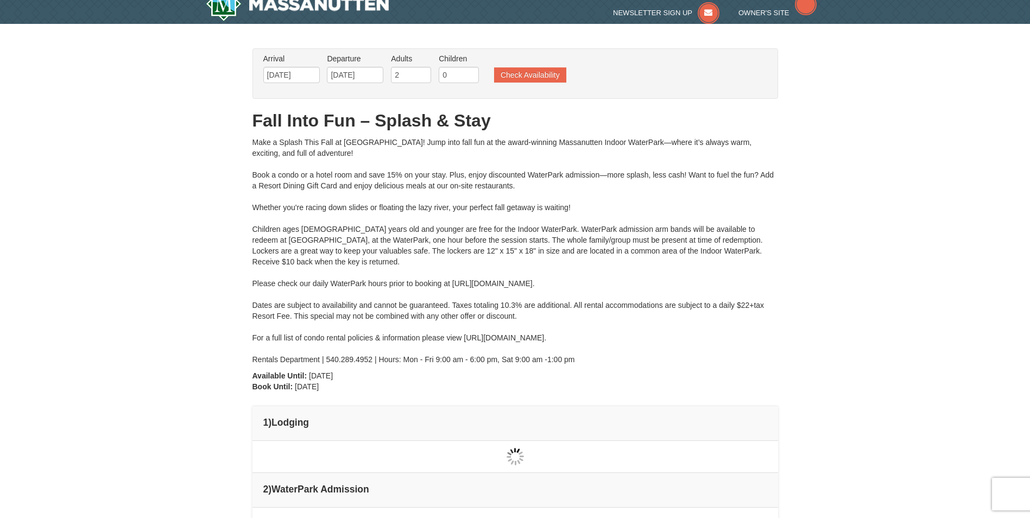
type input "[DATE]"
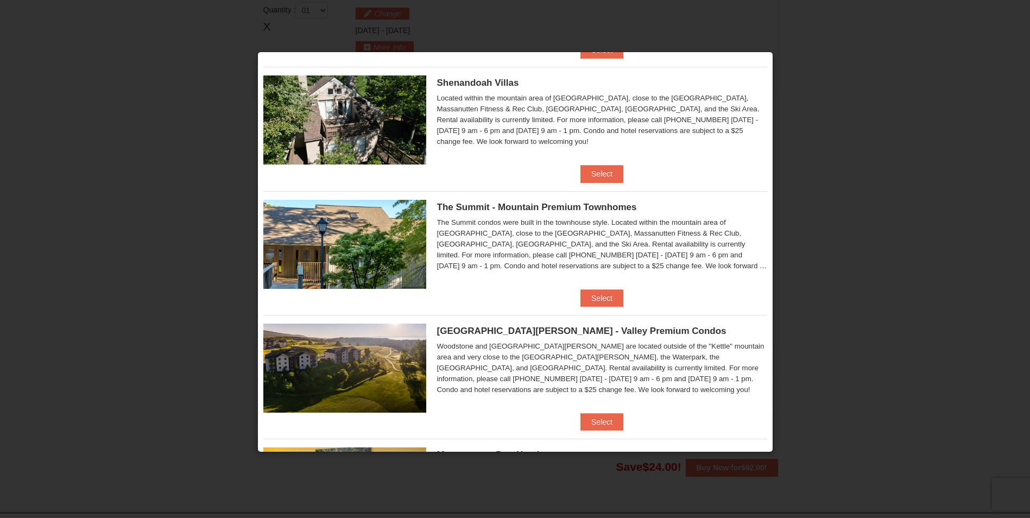
scroll to position [387, 0]
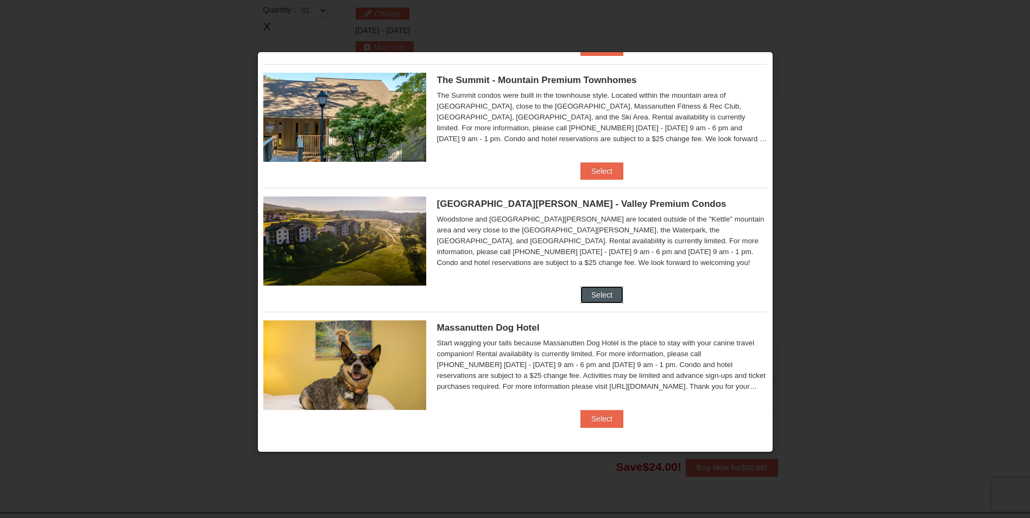
click at [597, 291] on button "Select" at bounding box center [601, 294] width 43 height 17
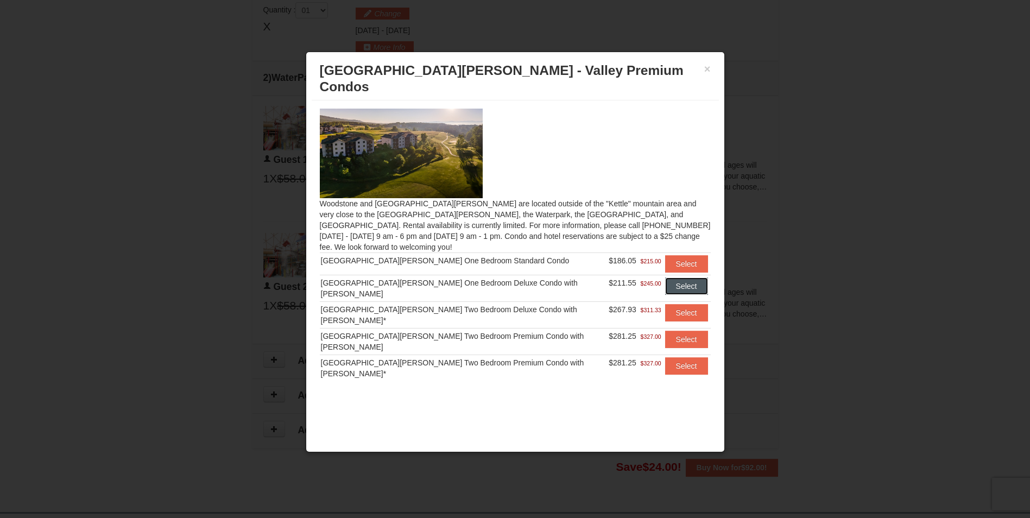
click at [673, 277] on button "Select" at bounding box center [686, 285] width 43 height 17
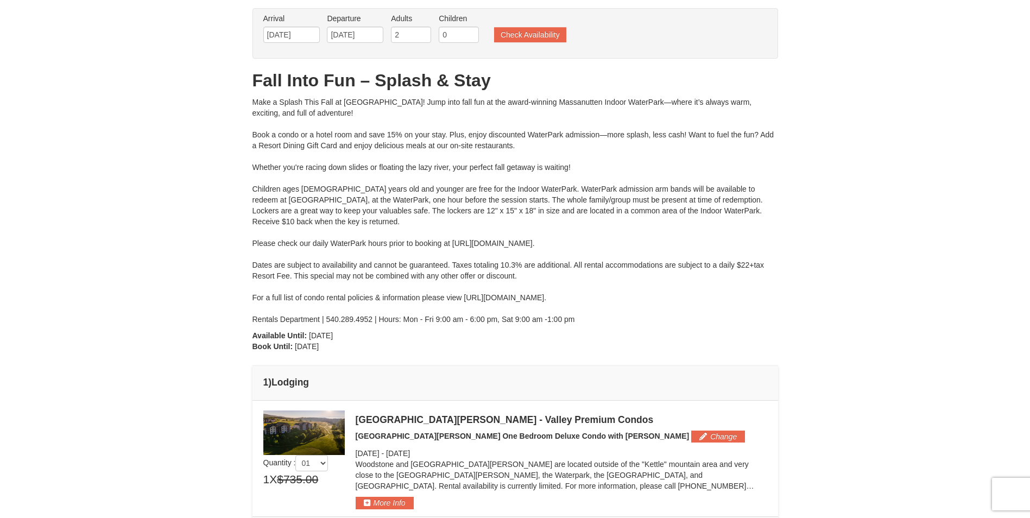
scroll to position [0, 0]
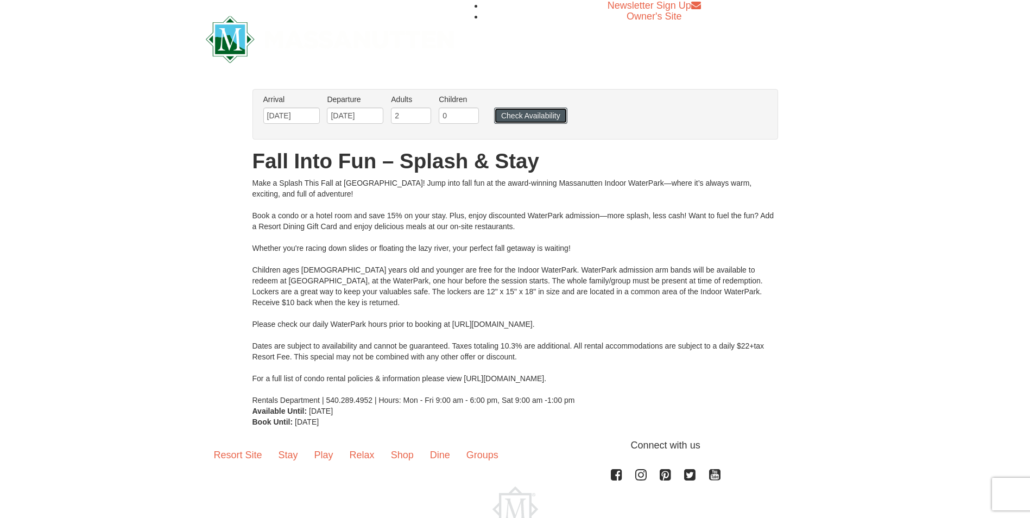
click at [532, 113] on button "Check Availability" at bounding box center [530, 115] width 73 height 16
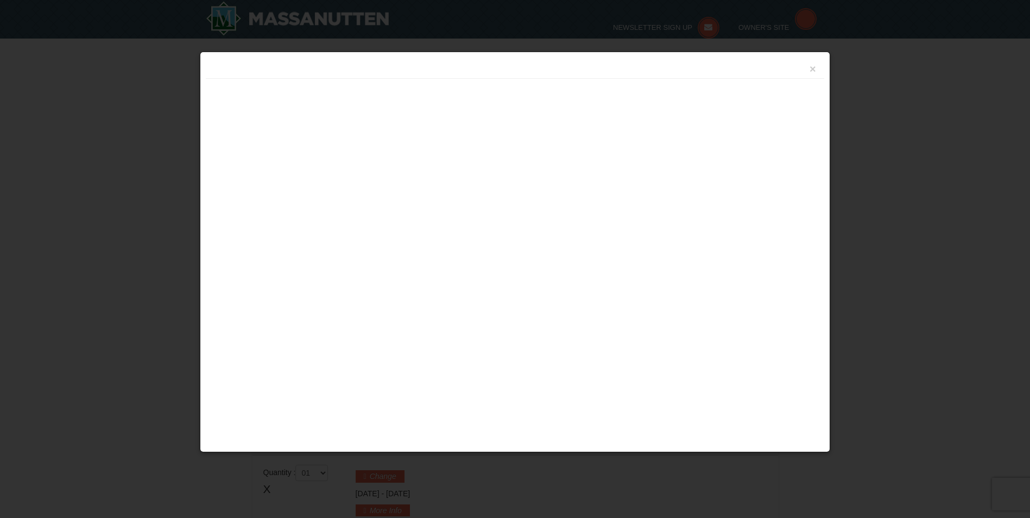
type input "[DATE]"
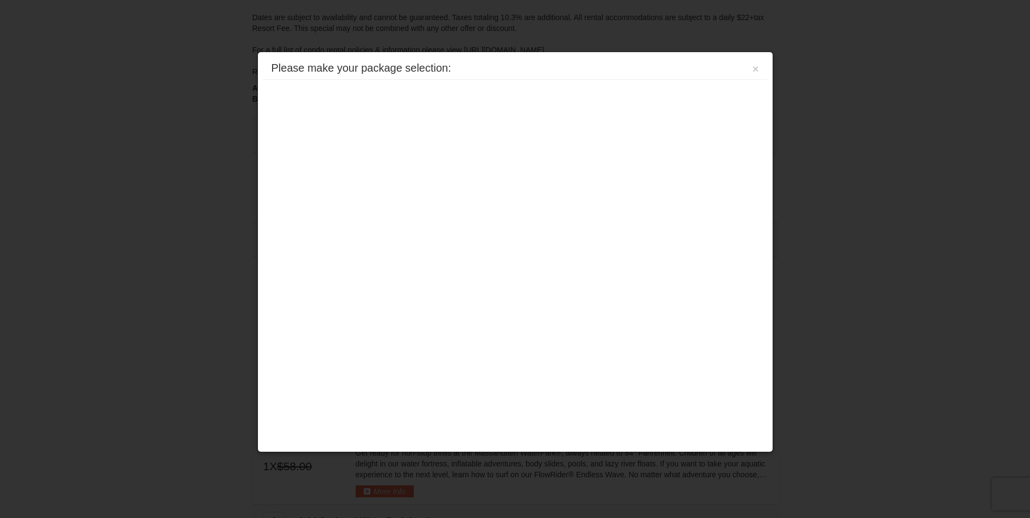
scroll to position [465, 0]
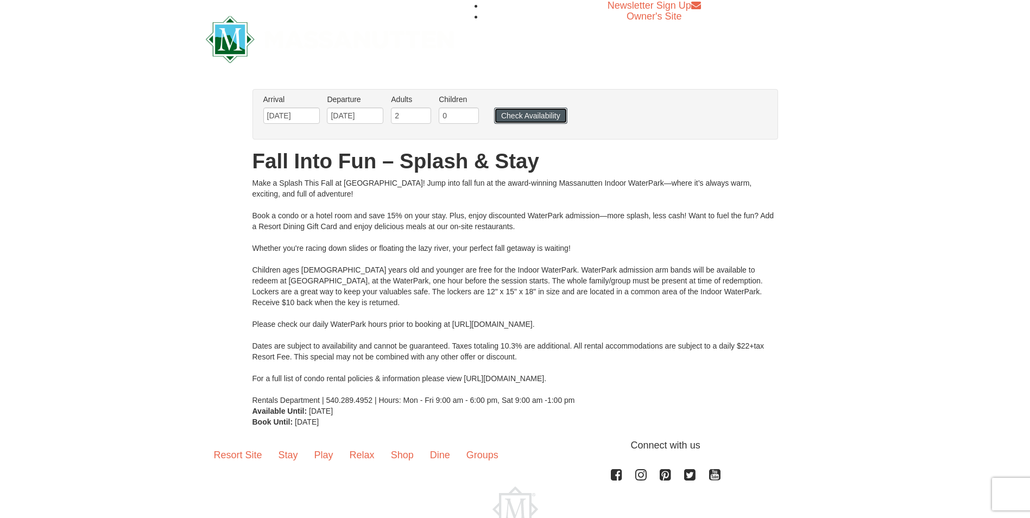
click at [522, 113] on button "Check Availability" at bounding box center [530, 115] width 73 height 16
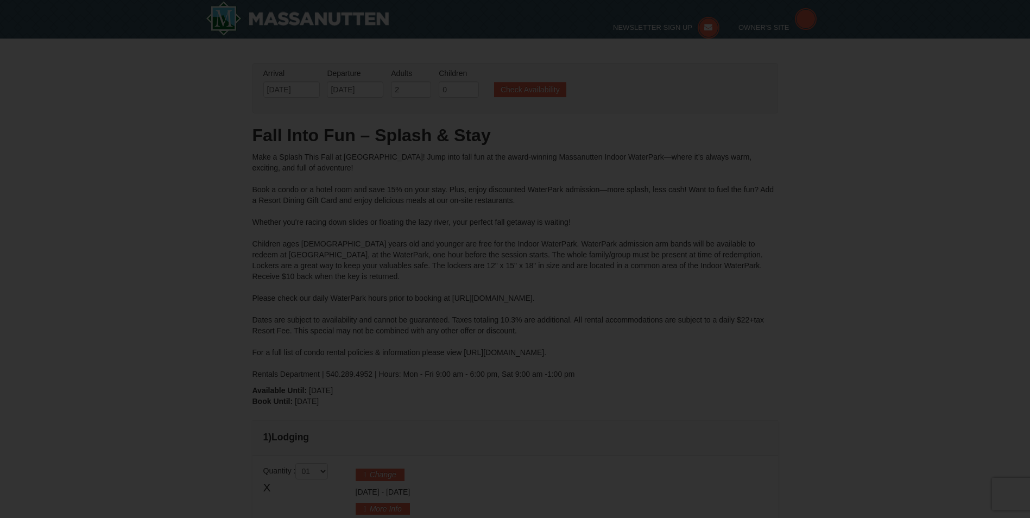
type input "[DATE]"
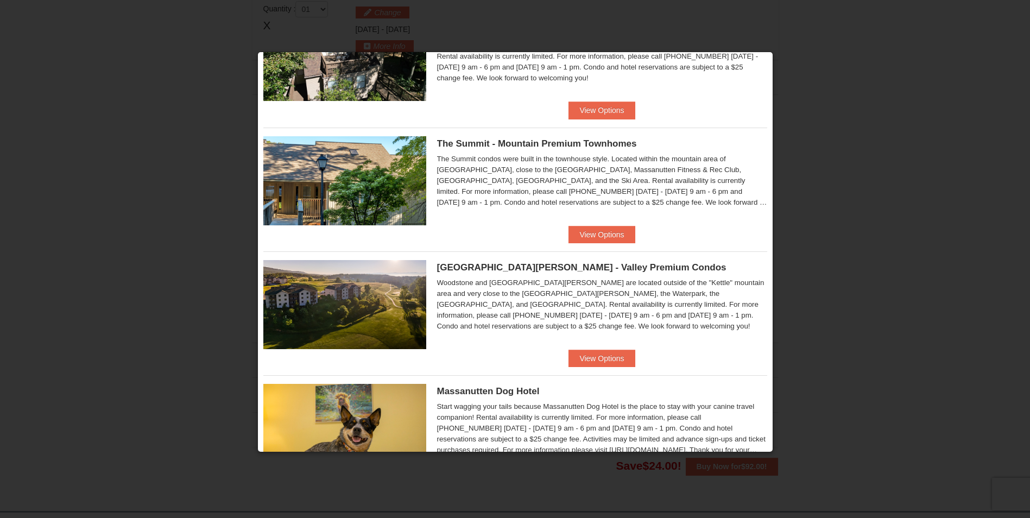
scroll to position [326, 0]
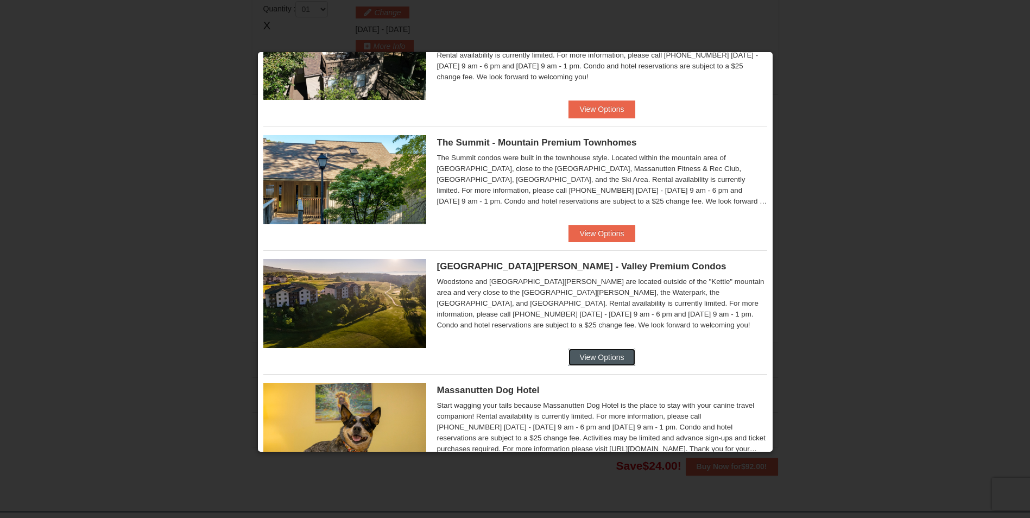
click at [591, 355] on button "View Options" at bounding box center [601, 356] width 66 height 17
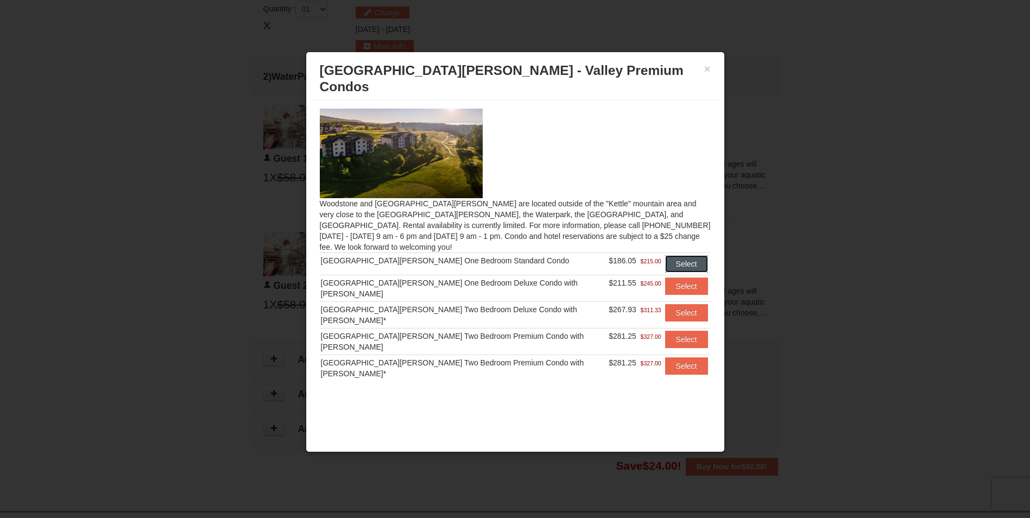
click at [677, 255] on button "Select" at bounding box center [686, 263] width 43 height 17
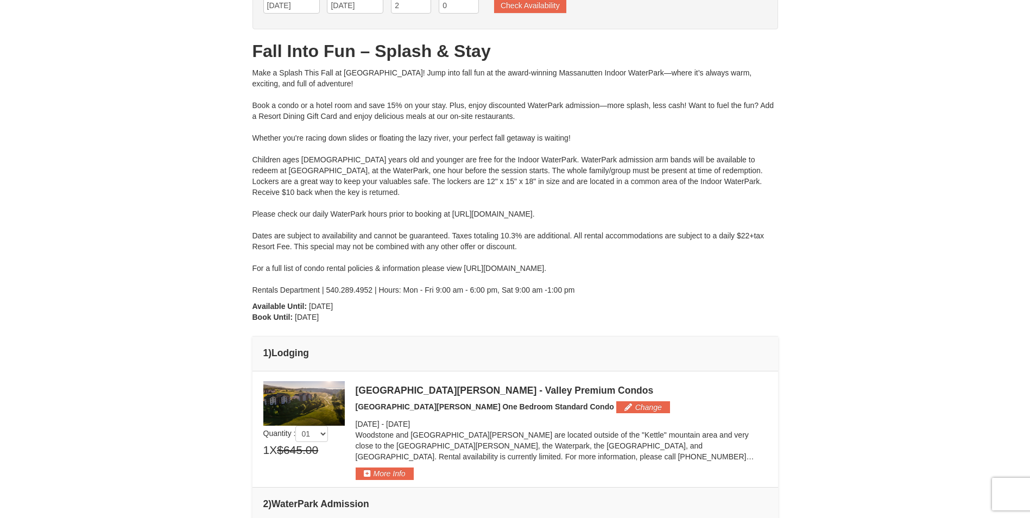
scroll to position [0, 0]
